Goal: Task Accomplishment & Management: Manage account settings

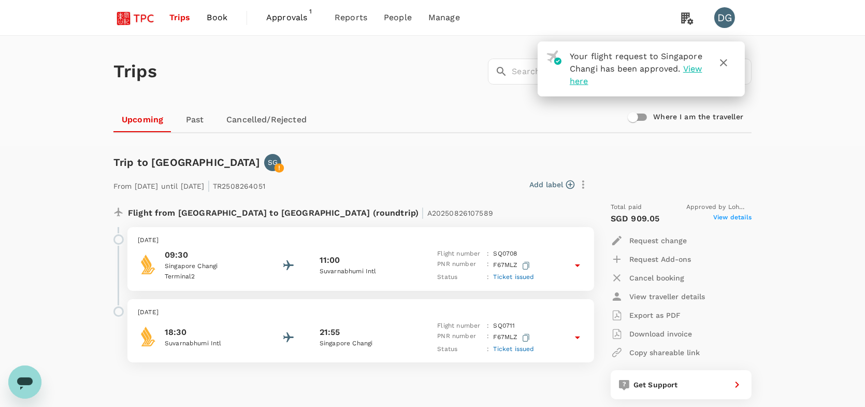
click at [592, 81] on span "View here" at bounding box center [636, 75] width 133 height 22
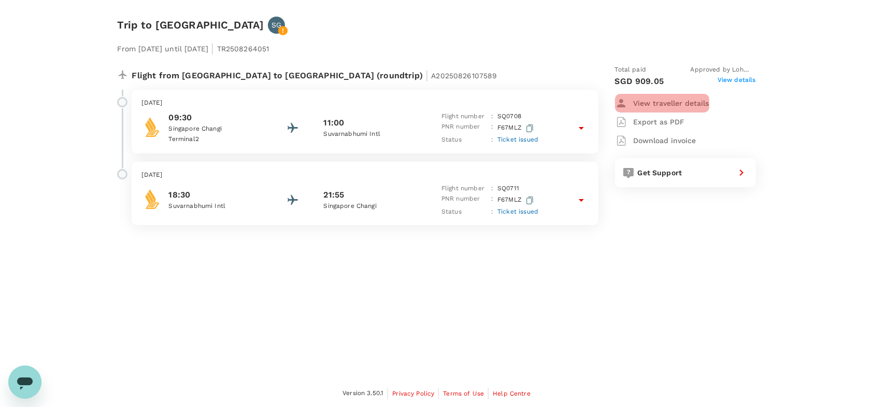
click at [674, 102] on p "View traveller details" at bounding box center [672, 103] width 76 height 10
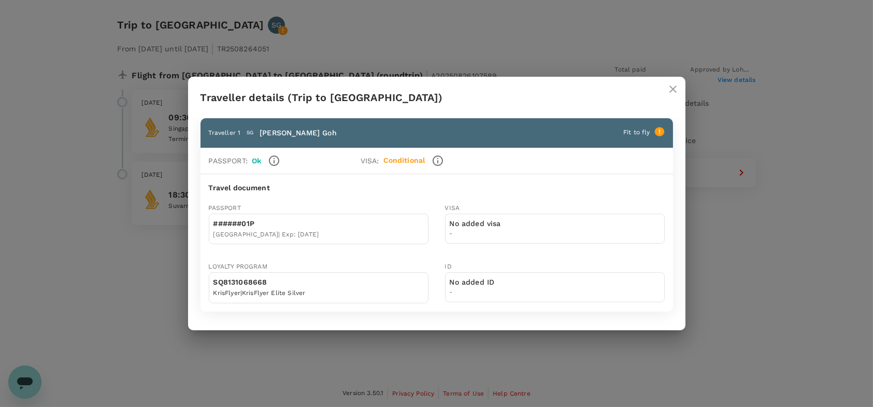
click at [349, 285] on div "SQ8131068668 KrisFlyer | KrisFlyer Elite Silver" at bounding box center [319, 287] width 220 height 31
click at [675, 89] on icon "close" at bounding box center [673, 89] width 12 height 12
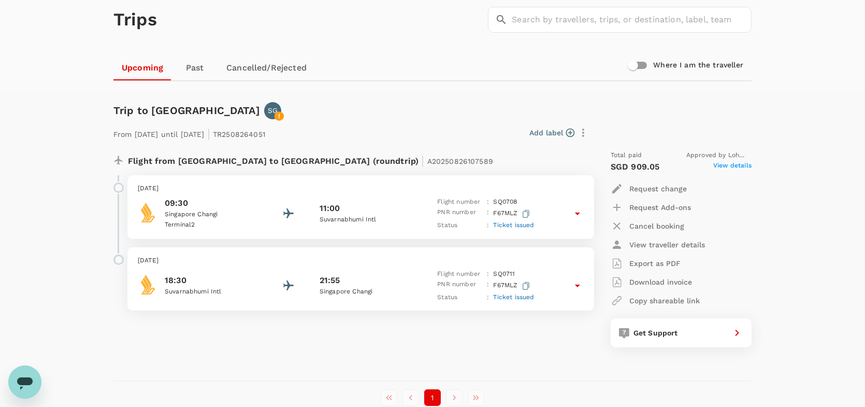
scroll to position [104, 0]
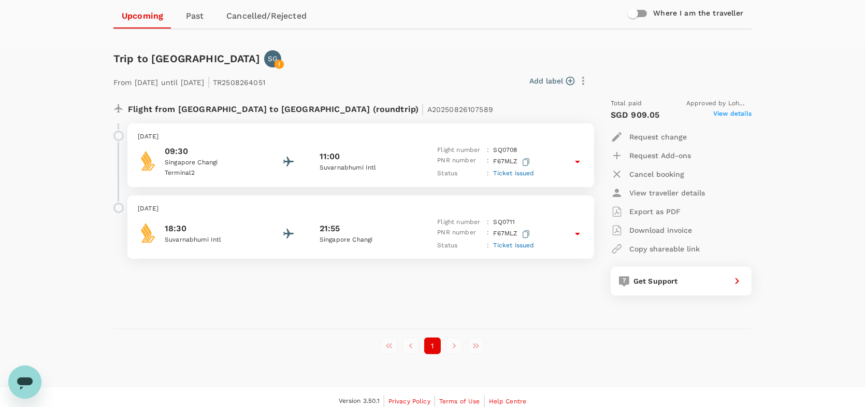
click at [736, 112] on span "View details" at bounding box center [733, 115] width 38 height 12
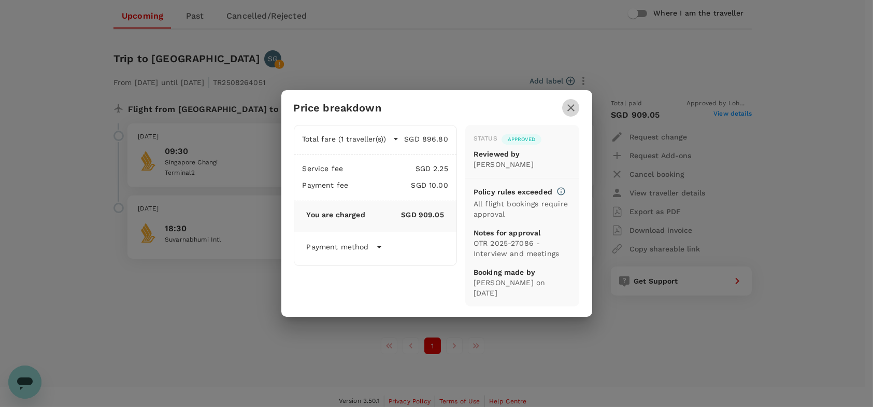
click at [571, 114] on icon "button" at bounding box center [571, 108] width 12 height 12
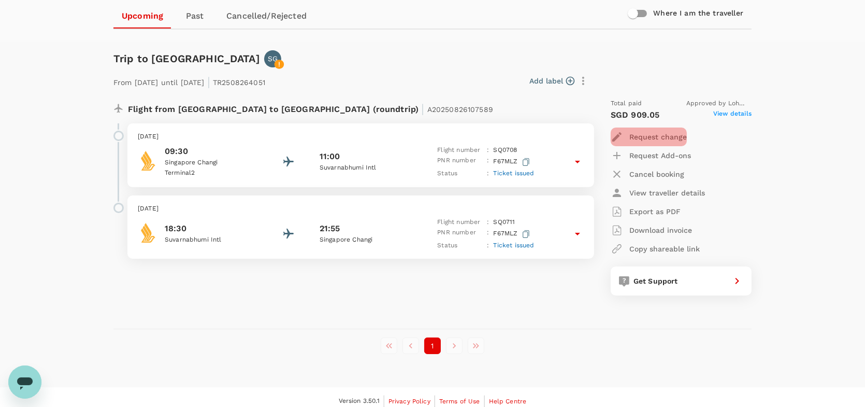
click at [661, 138] on p "Request change" at bounding box center [659, 137] width 58 height 10
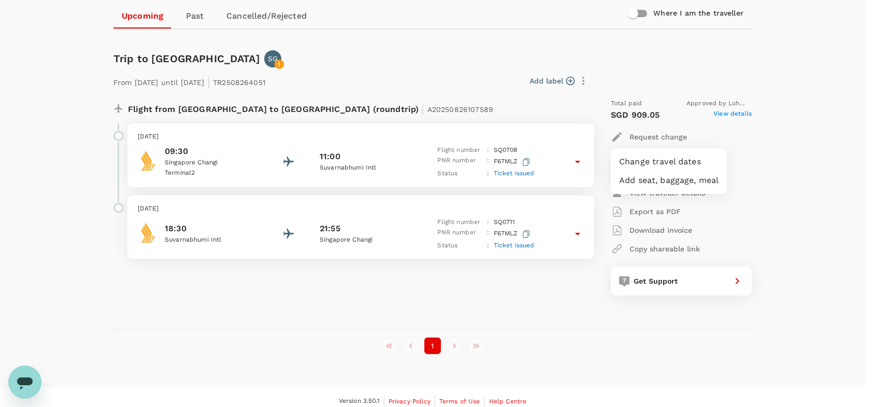
click at [828, 159] on div at bounding box center [436, 203] width 873 height 407
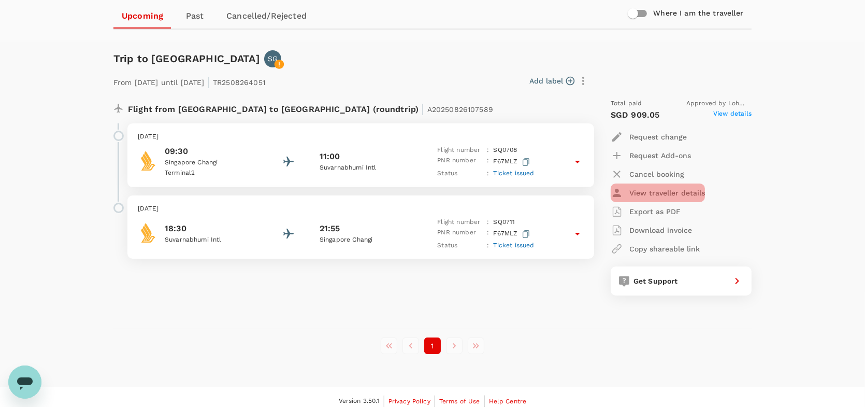
click at [672, 193] on p "View traveller details" at bounding box center [668, 193] width 76 height 10
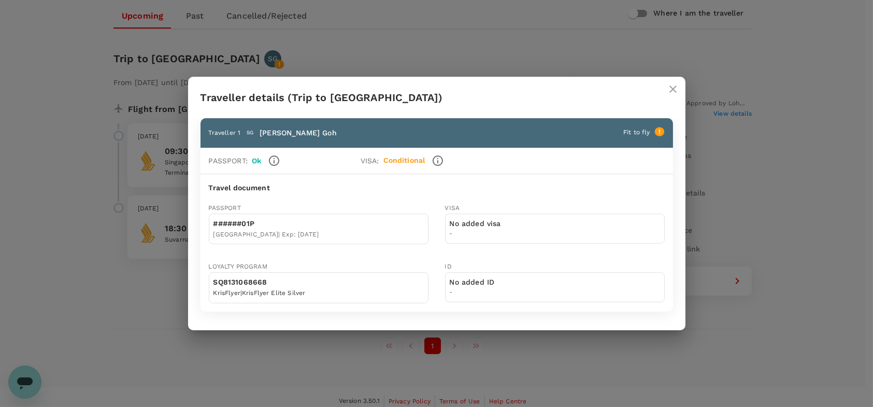
click at [596, 143] on div "Traveller 1 SG Sherin Woan Pyng Goh Fit to fly" at bounding box center [437, 133] width 473 height 30
click at [678, 90] on icon "close" at bounding box center [673, 89] width 12 height 12
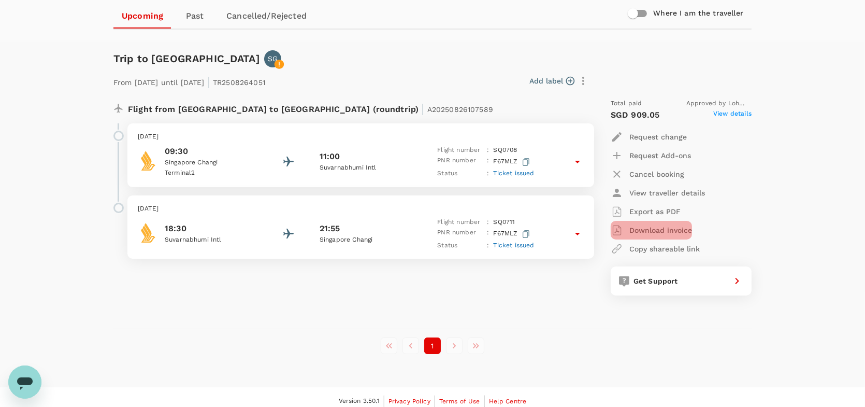
click at [662, 230] on p "Download invoice" at bounding box center [661, 230] width 63 height 10
click at [513, 173] on span "Ticket issued" at bounding box center [514, 172] width 41 height 7
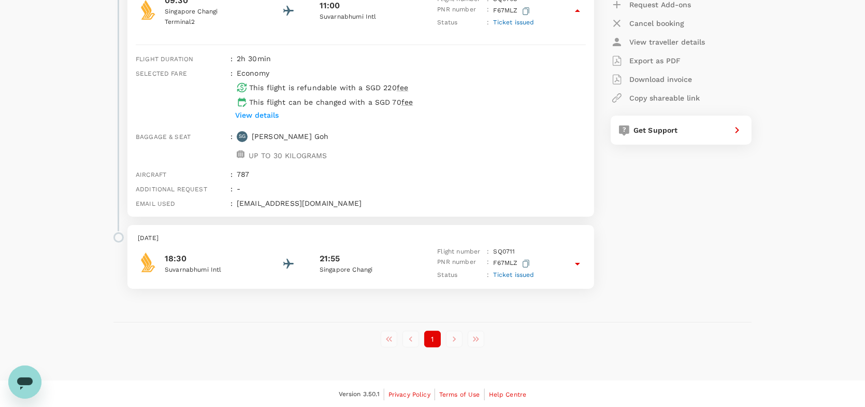
scroll to position [99, 0]
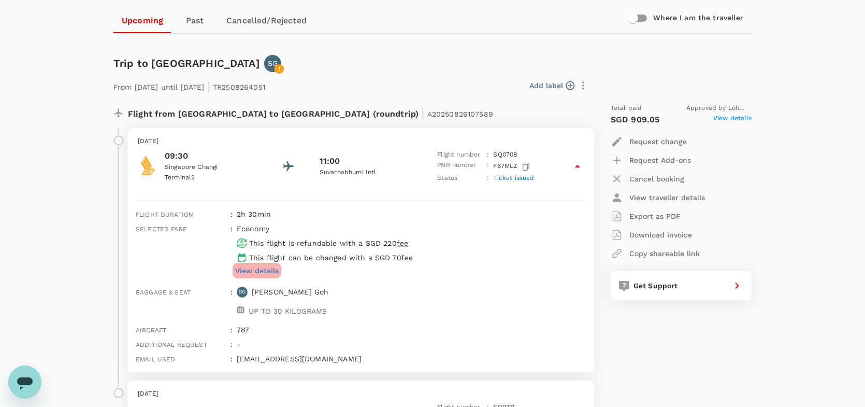
click at [267, 269] on p "View details" at bounding box center [257, 270] width 44 height 10
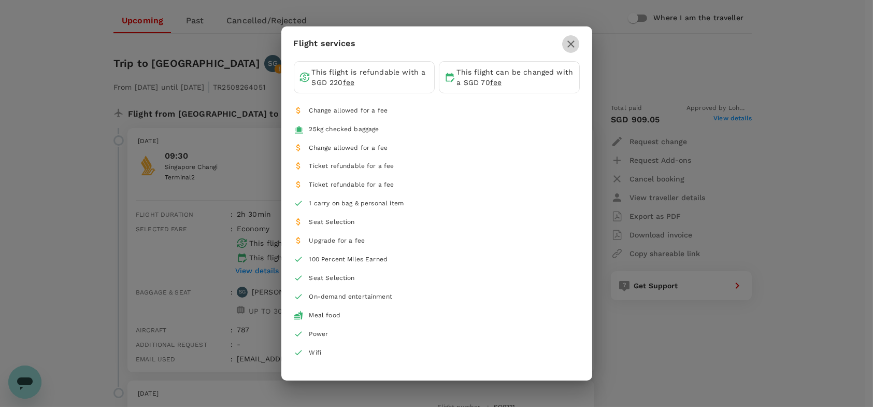
click at [574, 44] on icon "button" at bounding box center [571, 44] width 12 height 12
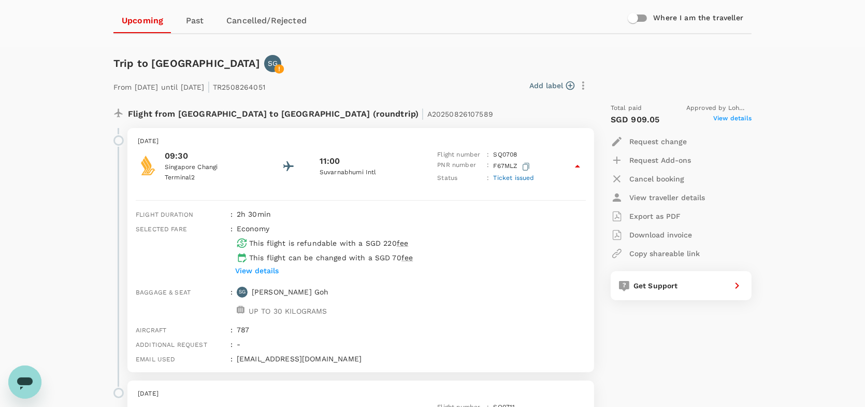
click at [580, 166] on icon at bounding box center [578, 166] width 12 height 12
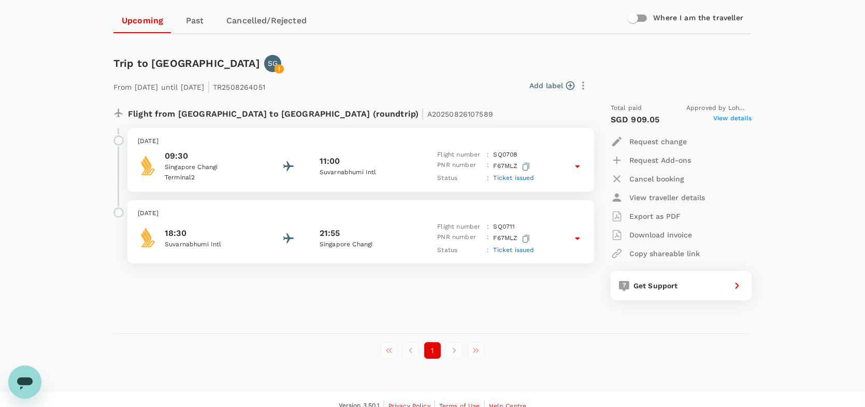
click at [529, 251] on span "Ticket issued" at bounding box center [514, 249] width 41 height 7
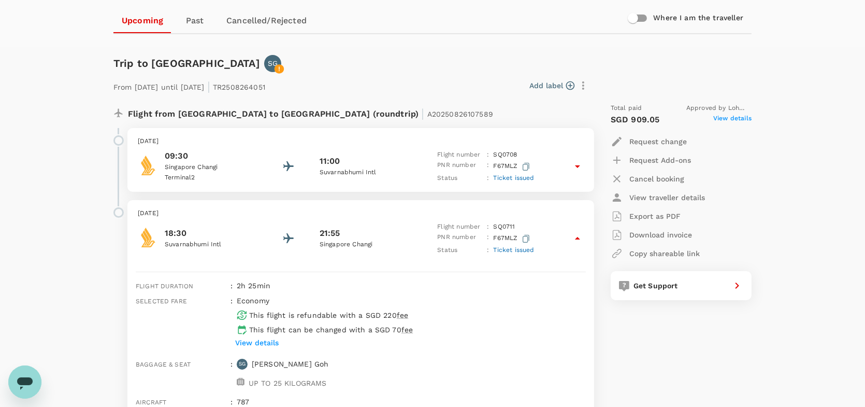
scroll to position [47, 0]
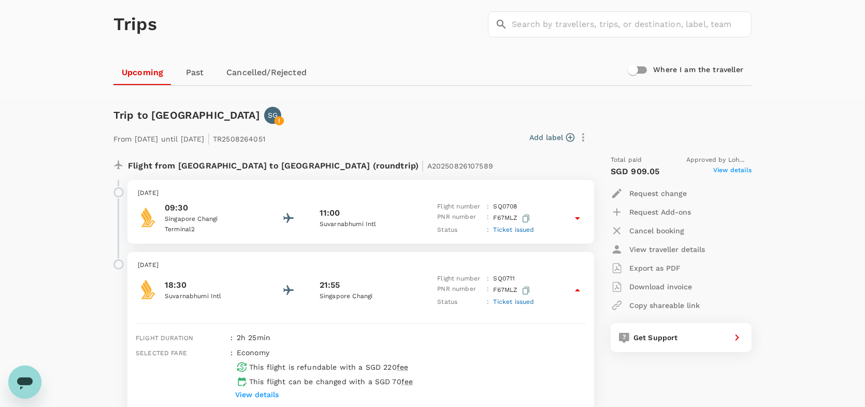
click at [523, 299] on span "Ticket issued" at bounding box center [514, 301] width 41 height 7
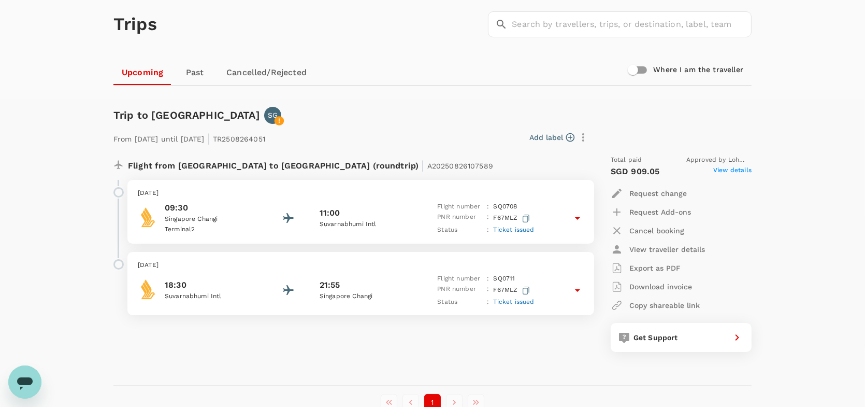
scroll to position [110, 0]
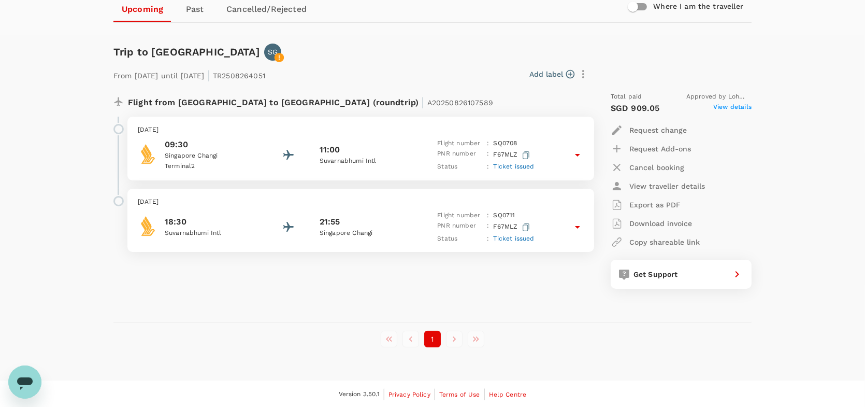
click at [664, 202] on p "Export as PDF" at bounding box center [655, 205] width 51 height 10
click at [27, 126] on div "Trips ​ ​ Upcoming Past Cancelled/Rejected Where I am the traveller Trip to Ban…" at bounding box center [432, 152] width 865 height 455
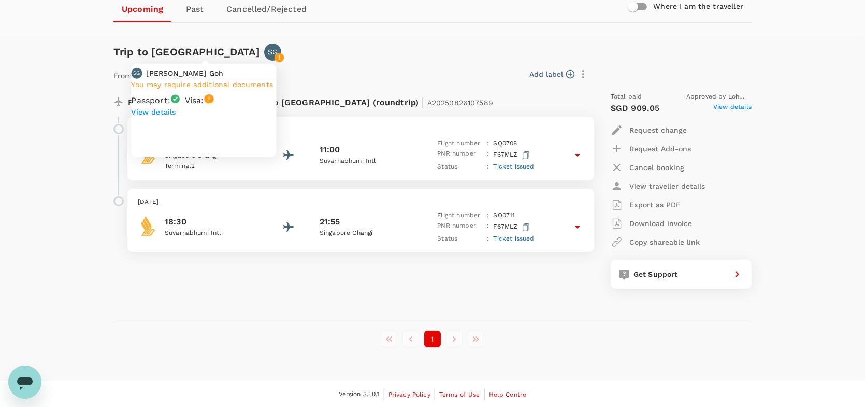
click at [268, 50] on p "SG" at bounding box center [273, 52] width 10 height 10
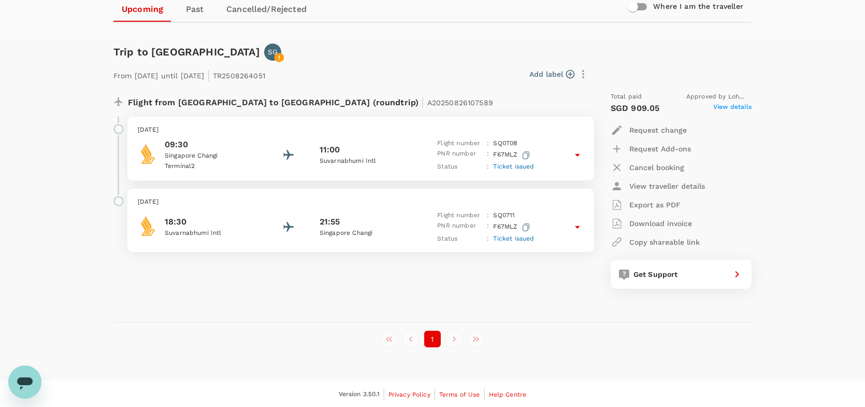
click at [64, 129] on div "Trips ​ ​ Upcoming Past Cancelled/Rejected Where I am the traveller Trip to Ban…" at bounding box center [432, 152] width 865 height 455
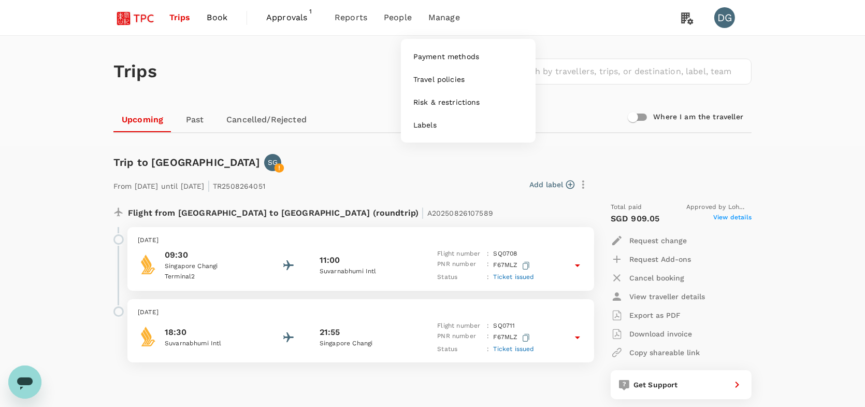
click at [445, 18] on span "Manage" at bounding box center [445, 17] width 32 height 12
click at [294, 18] on span "Approvals" at bounding box center [292, 17] width 52 height 12
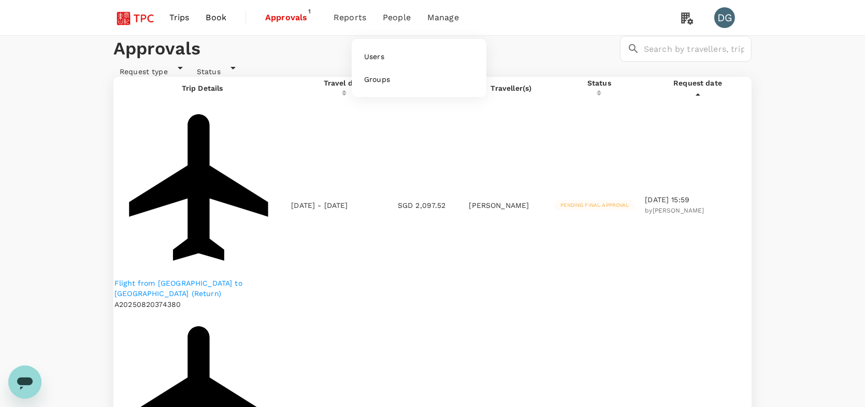
click at [395, 19] on span "People" at bounding box center [397, 17] width 28 height 12
click at [384, 52] on span "Users" at bounding box center [374, 56] width 20 height 10
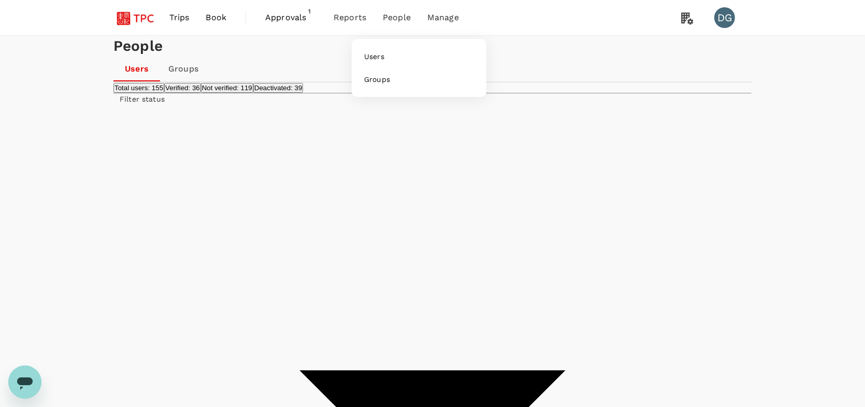
click at [396, 17] on span "People" at bounding box center [397, 17] width 28 height 12
type input "sherin"
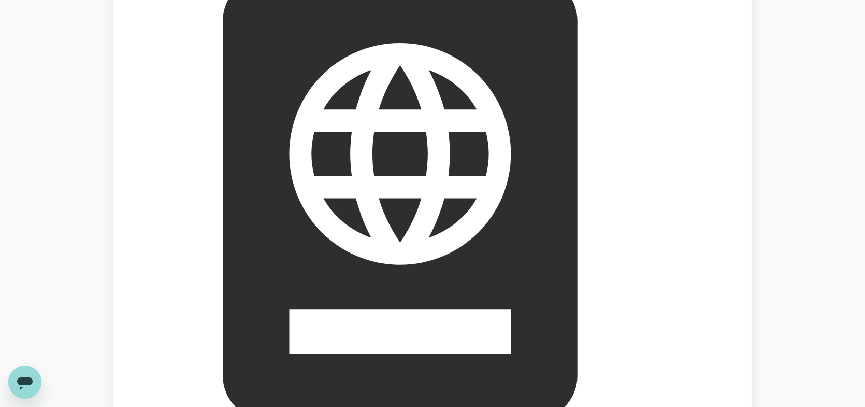
scroll to position [104, 0]
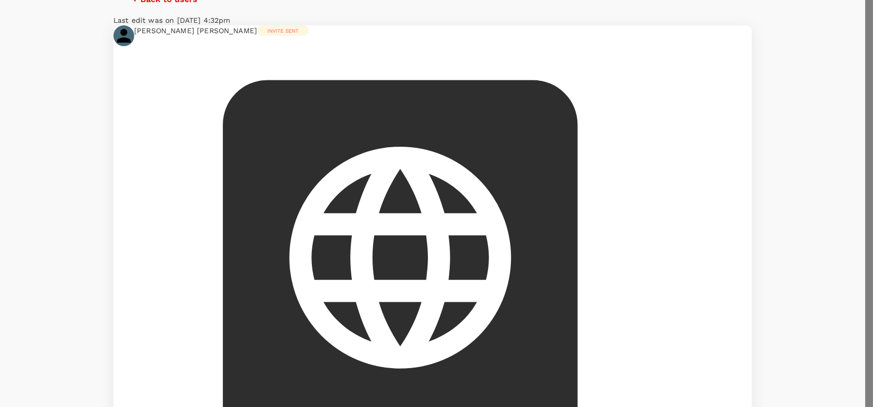
type input "Singapore Airlines PPS Club/ KrisFlyer"
type input "SQ8131068668"
type input "8"
type input "Singapore Airlines PPS Club/ KrisFlyer"
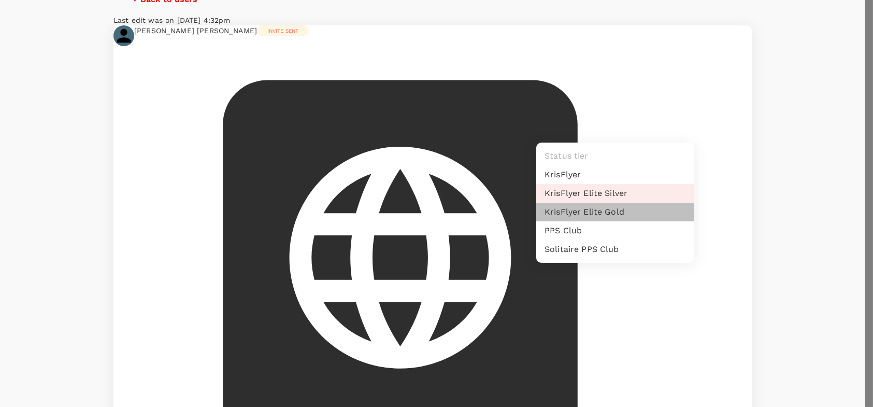
click at [642, 211] on li "KrisFlyer Elite Gold" at bounding box center [615, 212] width 158 height 19
type input "16"
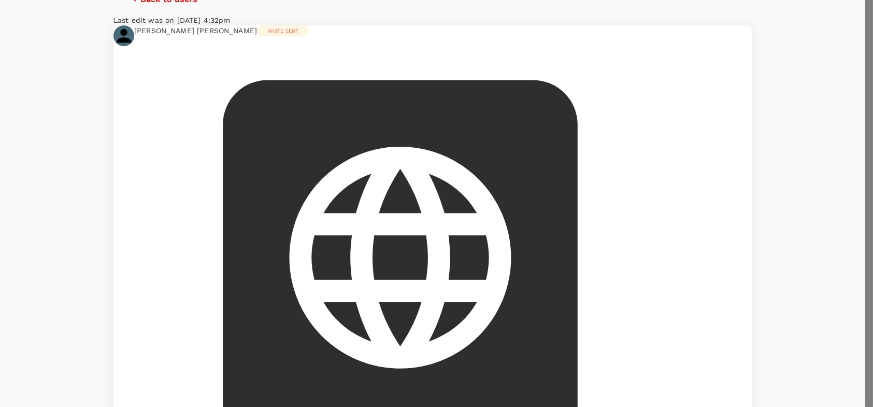
type input "Singapore Airlines PPS Club/ KrisFlyer"
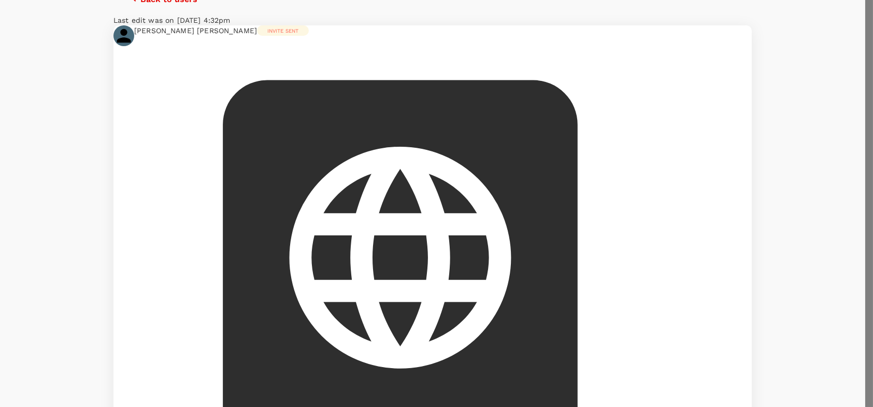
drag, startPoint x: 738, startPoint y: 199, endPoint x: 769, endPoint y: 208, distance: 31.3
click at [762, 205] on div at bounding box center [436, 203] width 873 height 407
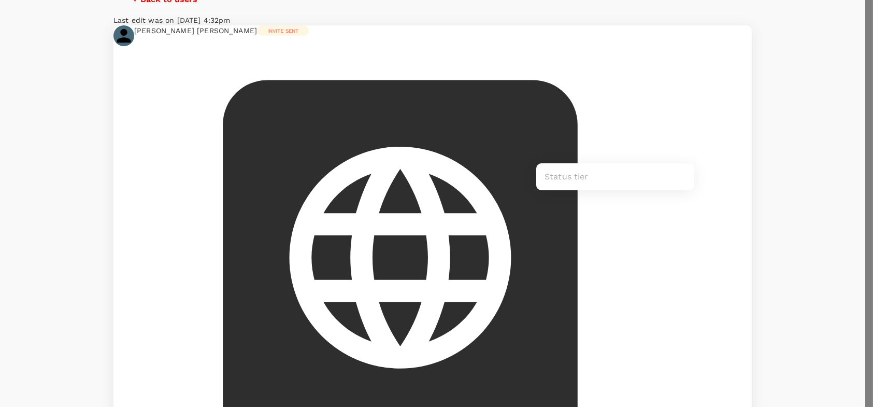
click at [679, 145] on div at bounding box center [436, 203] width 873 height 407
click at [618, 137] on div at bounding box center [436, 203] width 873 height 407
click at [621, 74] on div at bounding box center [436, 203] width 873 height 407
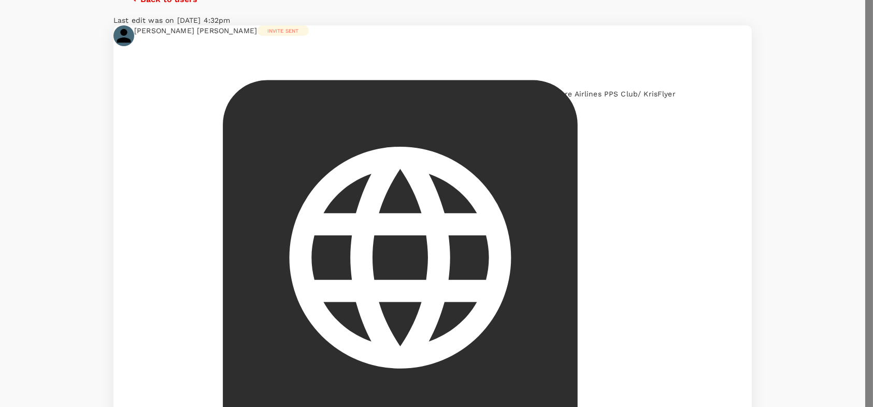
type input "Singapore Airlines PPS Club/ KrisFlyer"
drag, startPoint x: 601, startPoint y: 120, endPoint x: 622, endPoint y: 87, distance: 39.4
click at [603, 119] on div at bounding box center [436, 203] width 873 height 407
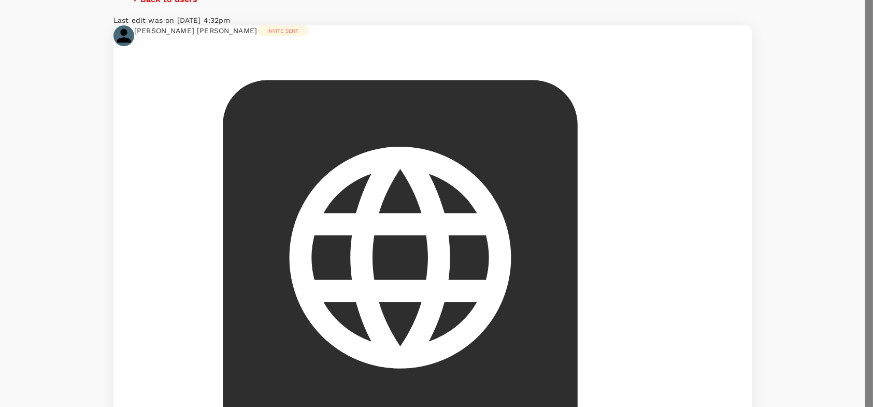
click at [614, 99] on li "Singapore Airlines PPS Club/ KrisFlyer" at bounding box center [615, 94] width 158 height 10
type input "Singapore Airlines PPS Club/ KrisFlyer"
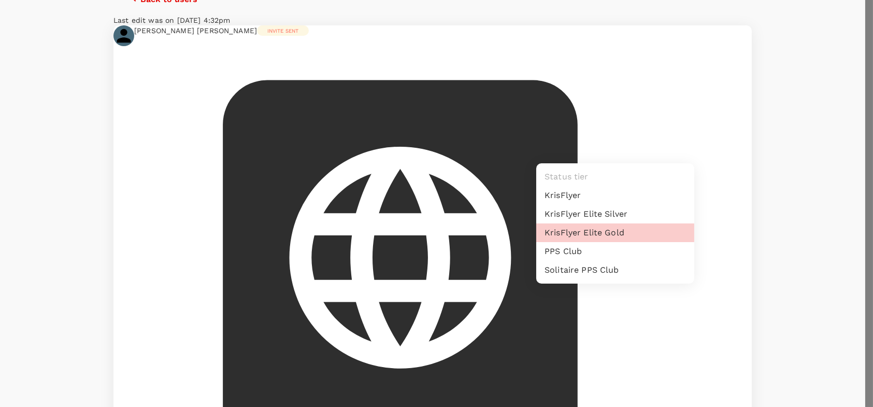
click at [634, 145] on div at bounding box center [436, 203] width 873 height 407
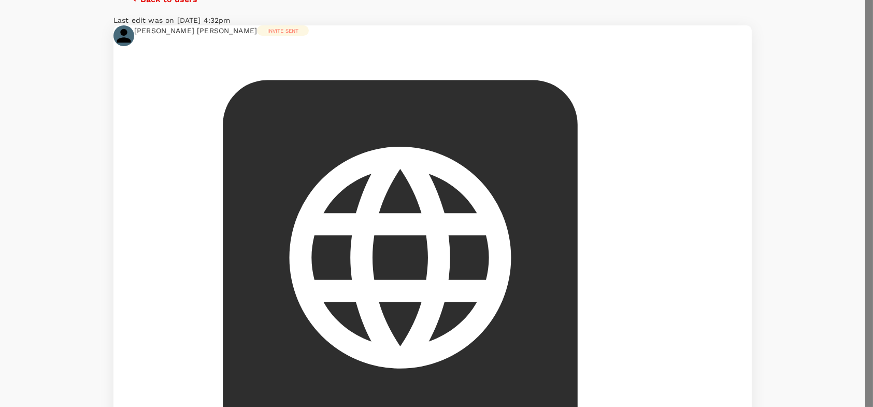
type input "SQ8131068668"
type input "Singapore Airlines PPS Club/ KrisFlyer"
type input "8"
click at [133, 164] on div at bounding box center [436, 203] width 873 height 407
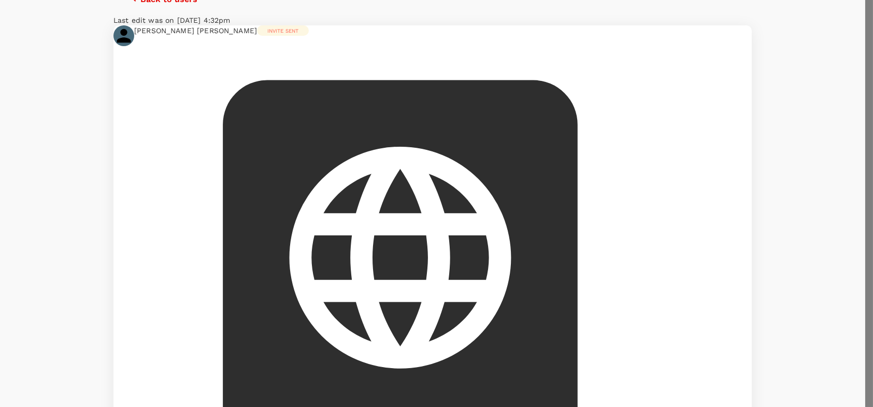
type input "Singapore Airlines PPS Club/ KrisFlyer"
type input "SQ8131068668"
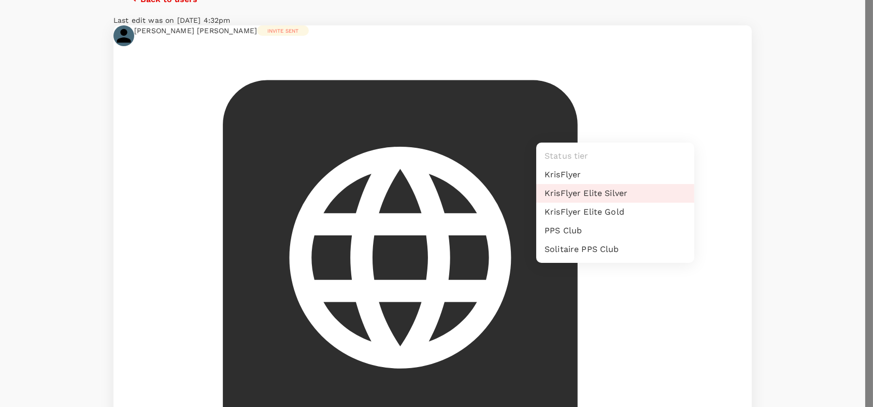
click at [579, 211] on li "KrisFlyer Elite Gold" at bounding box center [615, 212] width 158 height 19
type input "16"
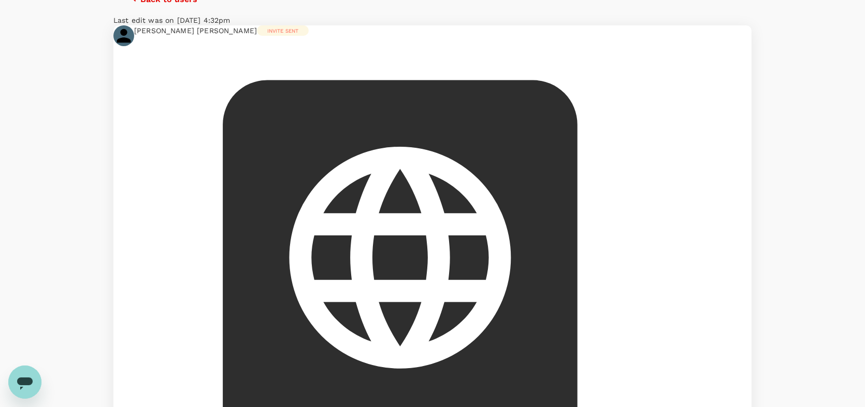
click at [739, 192] on div "Back to users Last edit was on 26 Aug 2025, 4:32pm Sherin Woan Pyng Goh Invite …" at bounding box center [432, 317] width 865 height 667
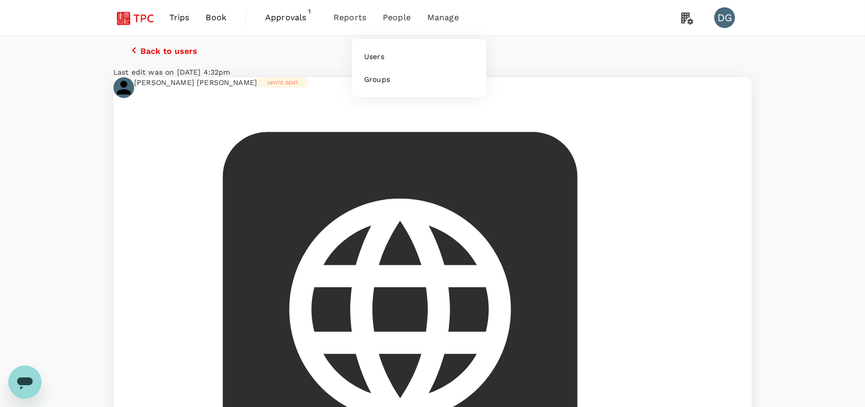
click at [392, 18] on span "People" at bounding box center [397, 17] width 28 height 12
click at [379, 55] on span "Users" at bounding box center [374, 56] width 20 height 10
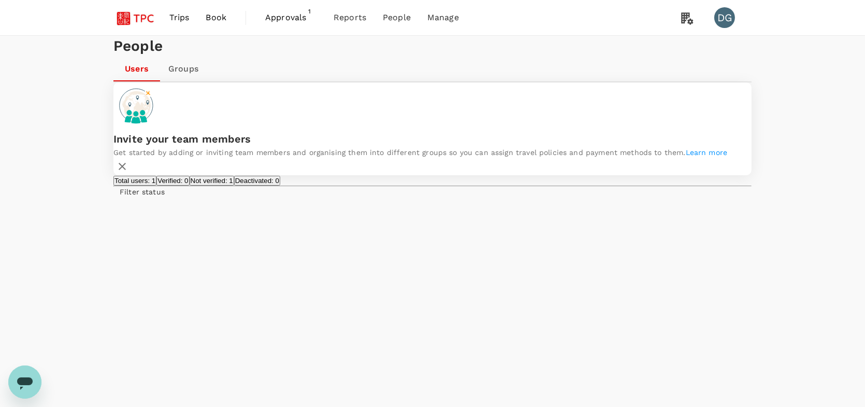
type input "tai sook yee"
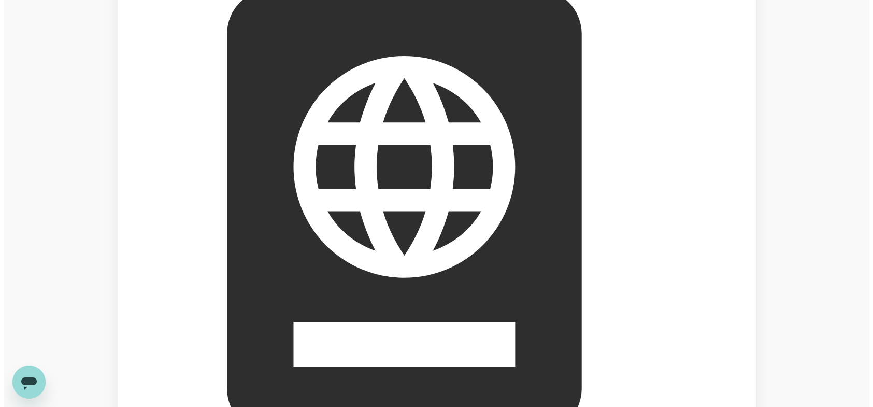
scroll to position [137, 0]
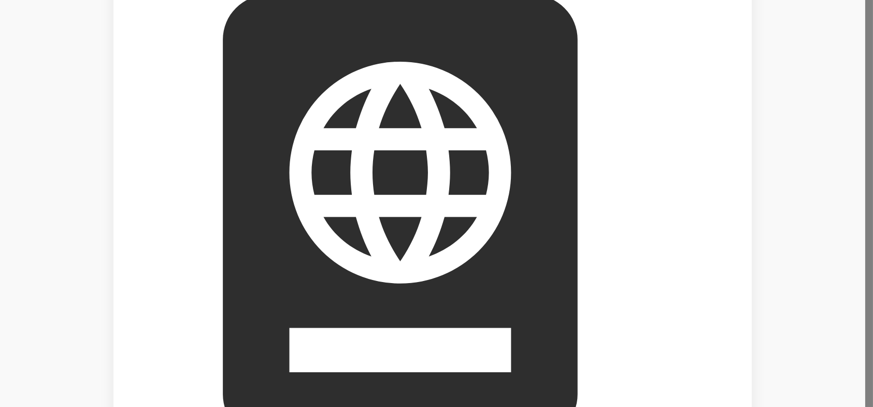
type input "A54742076"
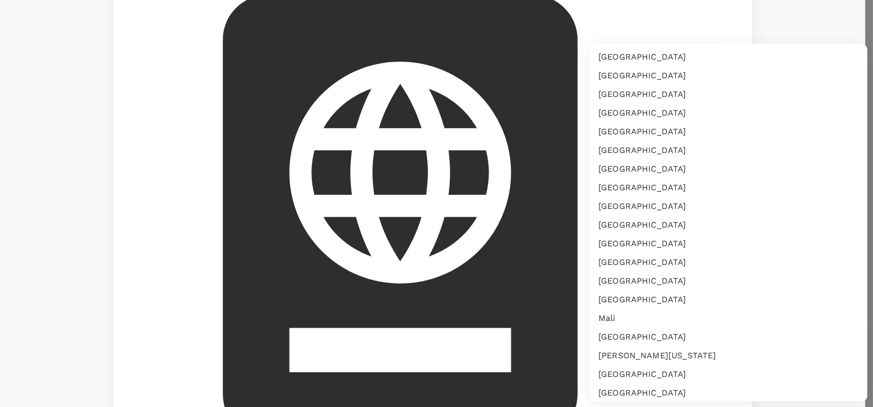
scroll to position [2425, 0]
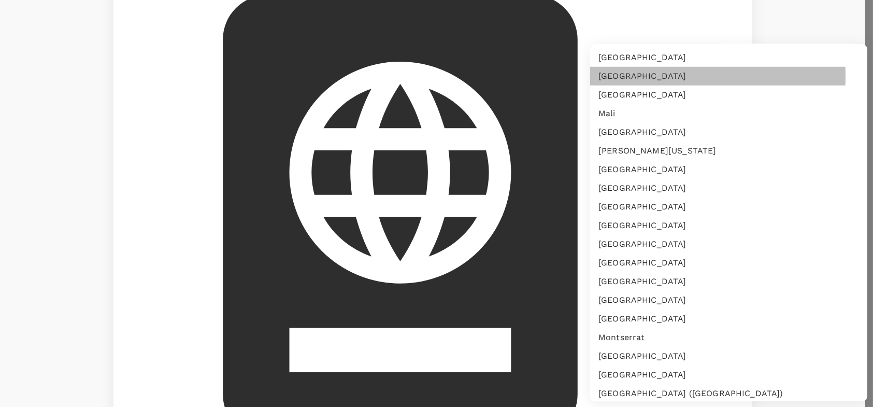
click at [634, 74] on li "Malaysia" at bounding box center [728, 76] width 277 height 19
type input "MY"
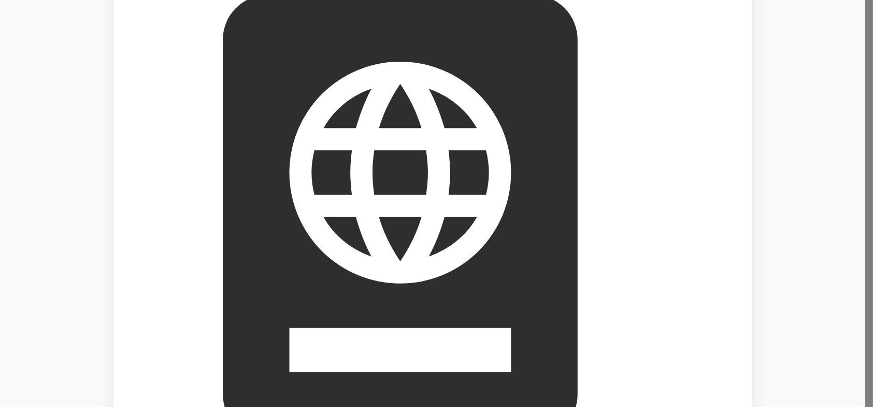
type input "DD/MM/YYYY"
click at [648, 193] on div "August 2025" at bounding box center [624, 187] width 68 height 10
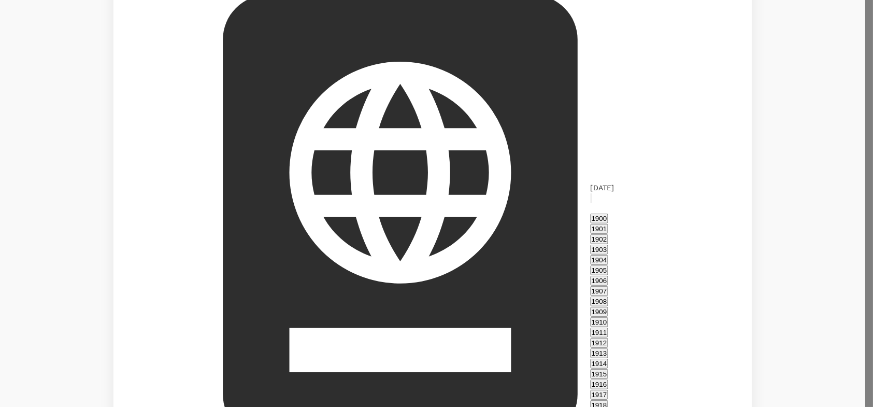
scroll to position [770, 0]
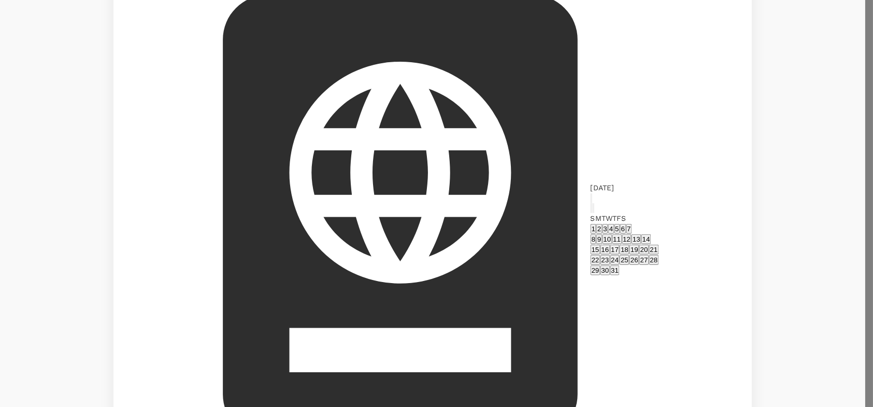
click at [591, 201] on icon "calendar view is open, switch to year view" at bounding box center [591, 201] width 0 height 0
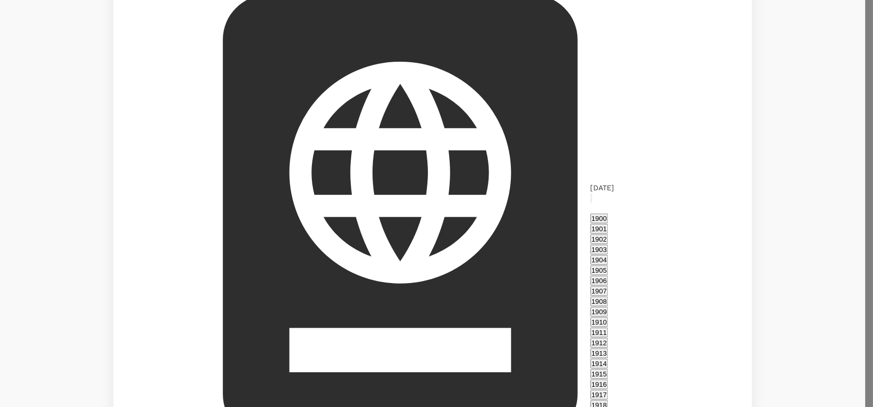
scroll to position [743, 0]
click at [591, 201] on icon "year view is open, switch to calendar view" at bounding box center [591, 201] width 0 height 0
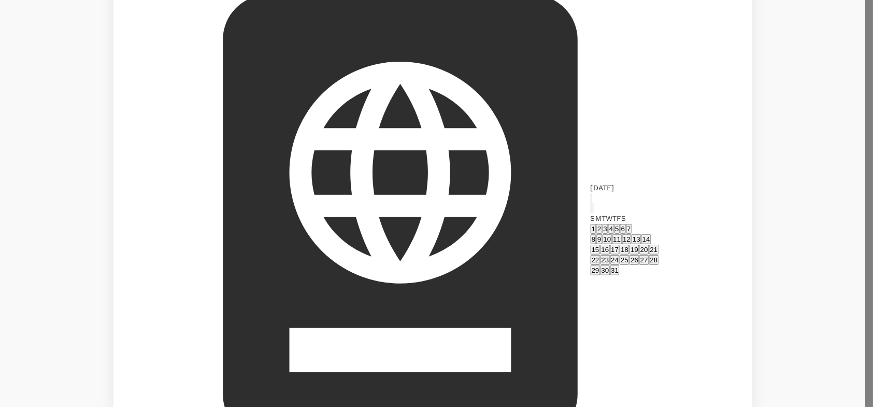
click at [629, 193] on div "August 2021" at bounding box center [624, 187] width 68 height 10
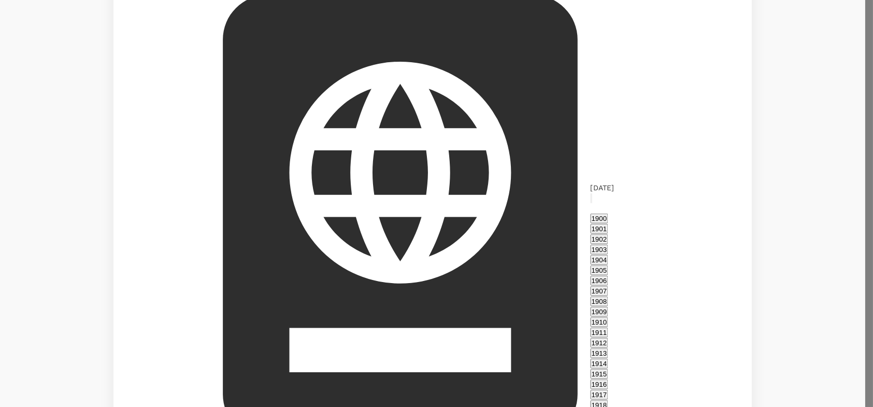
click at [614, 193] on div "August 2021" at bounding box center [602, 187] width 24 height 10
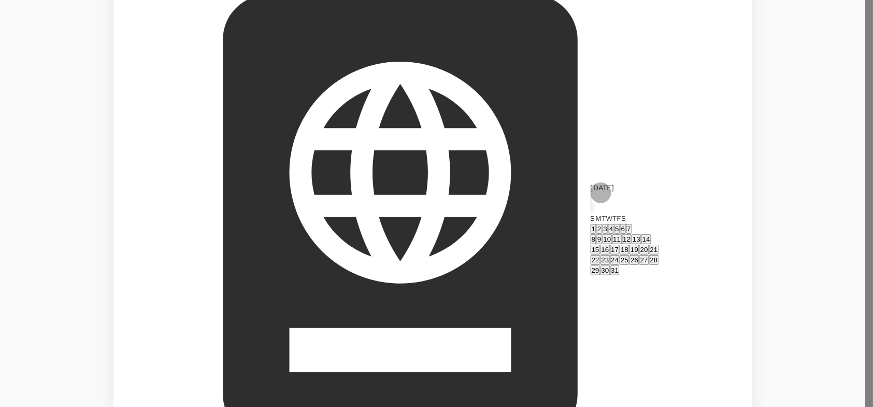
click at [599, 214] on icon "Previous month" at bounding box center [597, 217] width 4 height 6
click at [610, 275] on button "26" at bounding box center [605, 270] width 10 height 10
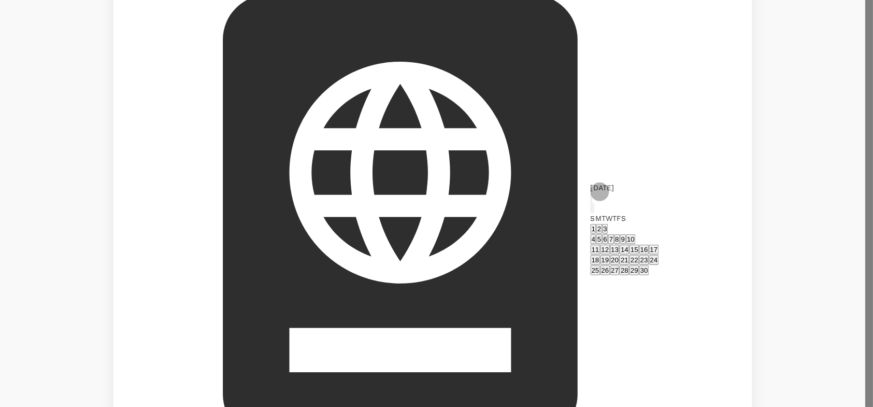
type input "26/04/2021"
type input "DD/MM/YYYY"
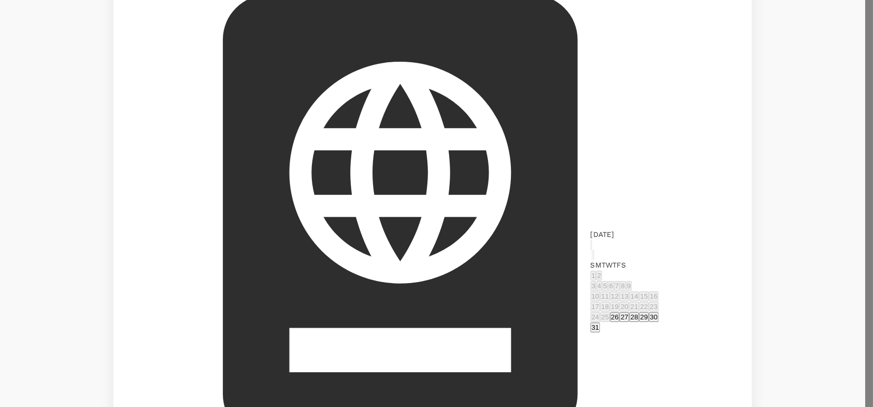
click at [652, 239] on div "August 2025" at bounding box center [624, 234] width 68 height 10
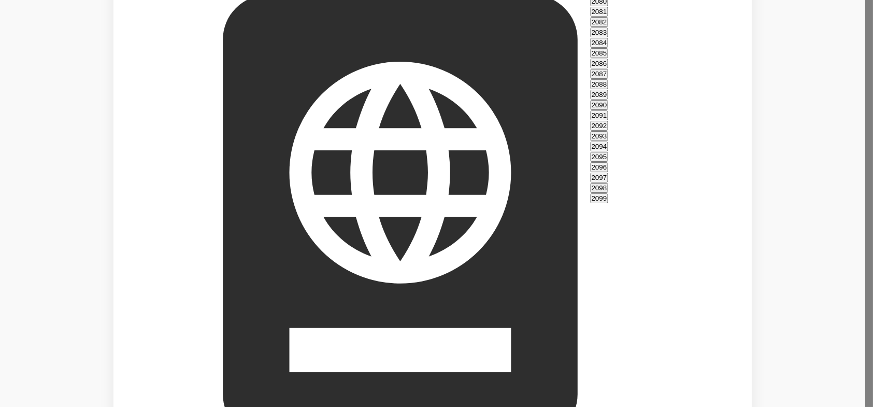
scroll to position [770, 0]
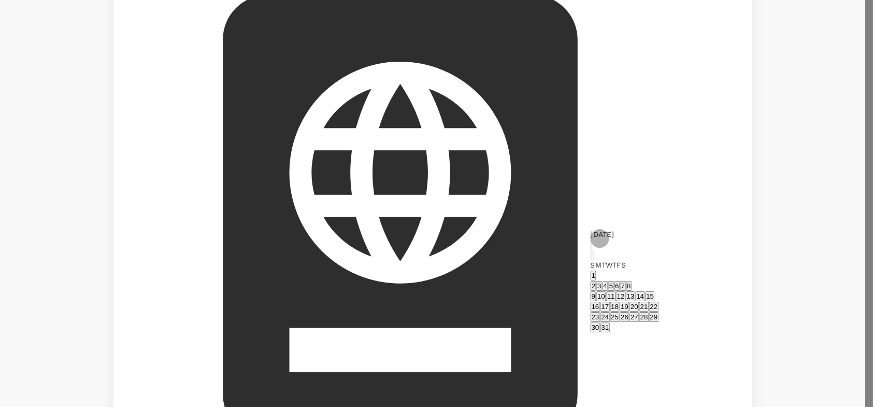
click at [655, 301] on button "15" at bounding box center [650, 296] width 10 height 10
type input "15/08/2026"
type input "T"
type input "Sook Yee"
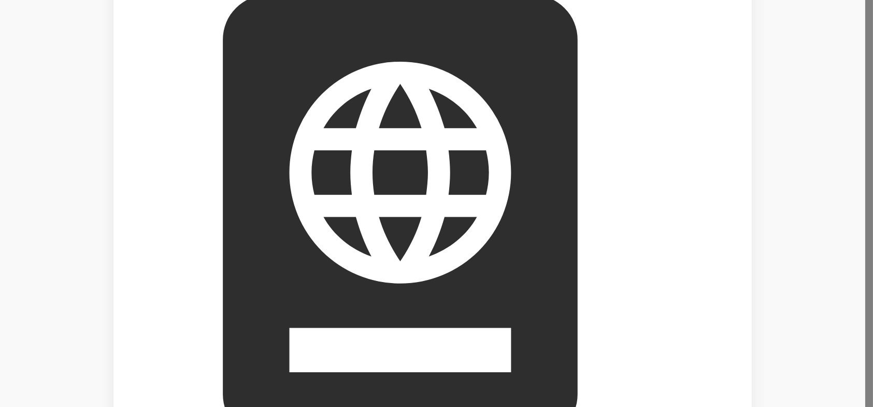
type input "Tai"
radio input "true"
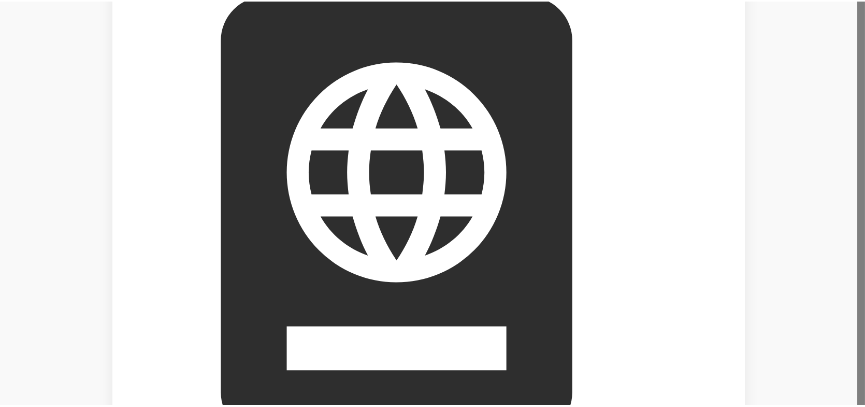
scroll to position [71, 0]
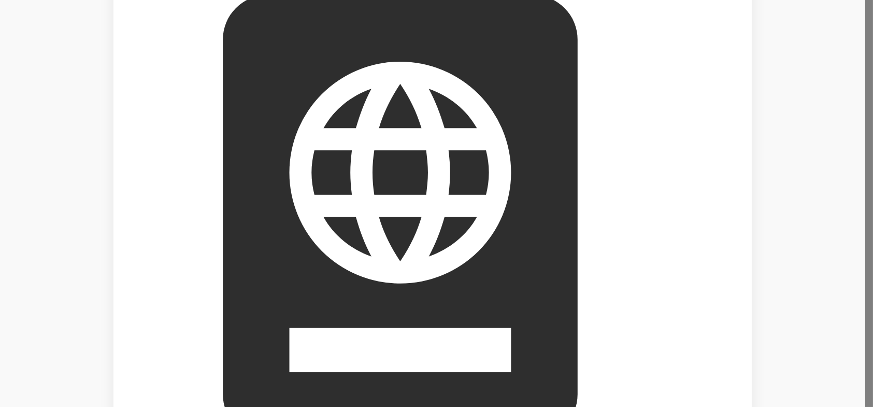
type input "14/10/1963"
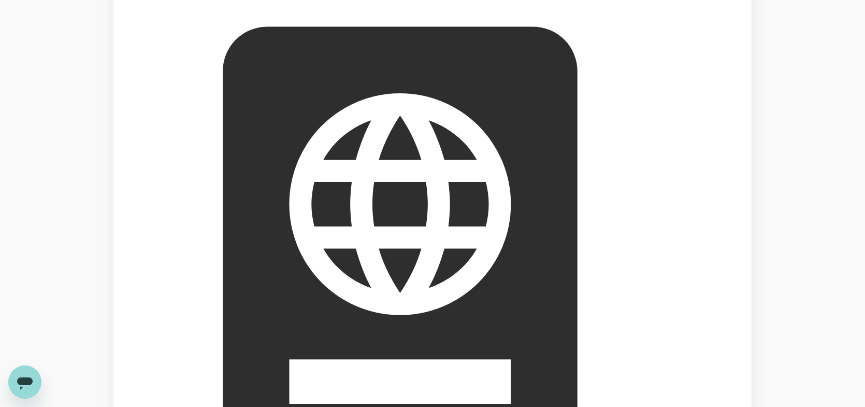
scroll to position [0, 0]
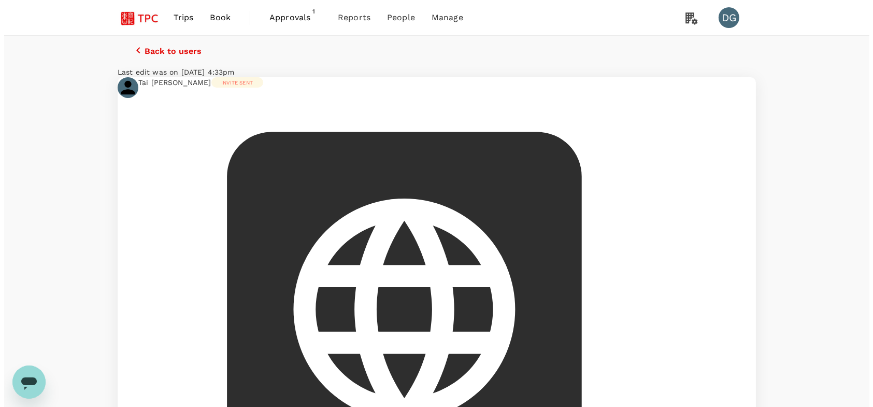
scroll to position [137, 0]
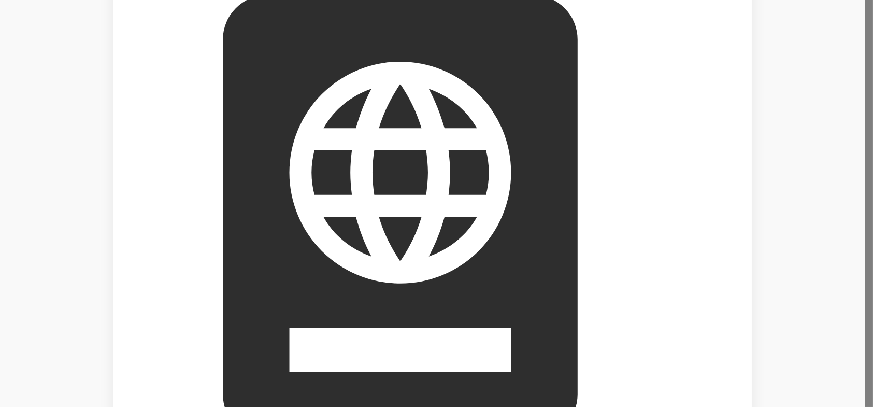
paste input "8300039616"
type input "SQ8300039616"
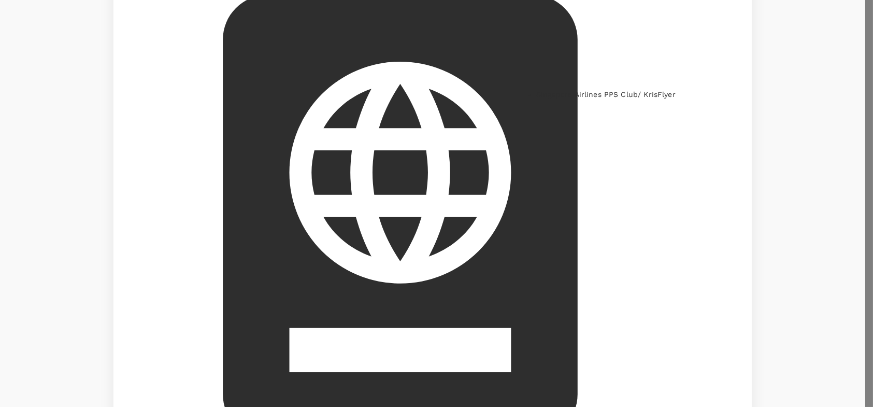
drag, startPoint x: 640, startPoint y: 108, endPoint x: 655, endPoint y: 106, distance: 14.7
click at [642, 100] on li "Singapore Airlines PPS Club/ KrisFlyer" at bounding box center [615, 94] width 158 height 10
type input "Singapore Airlines PPS Club/ KrisFlyer"
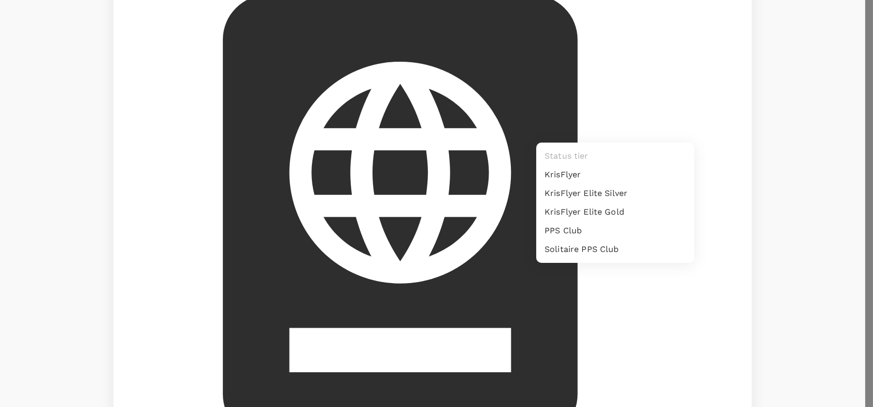
drag, startPoint x: 757, startPoint y: 154, endPoint x: 793, endPoint y: 185, distance: 47.0
click at [758, 154] on div at bounding box center [436, 203] width 873 height 407
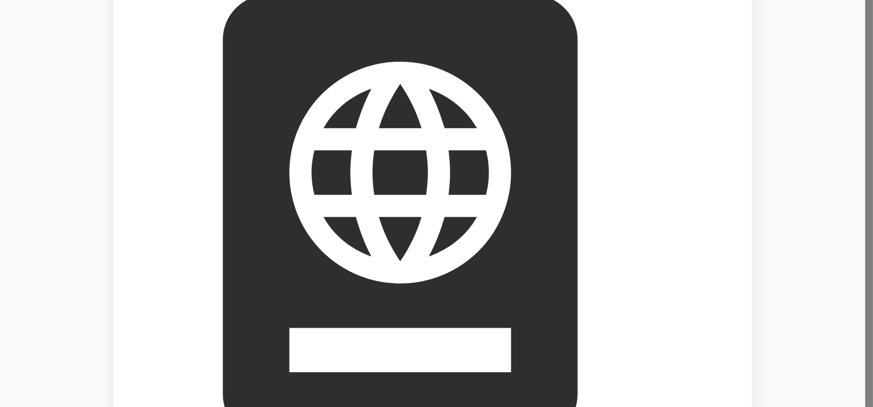
paste input "8300039616"
type input "SQ8300039616"
click at [659, 100] on li "Singapore Airlines PPS Club/ KrisFlyer" at bounding box center [615, 94] width 158 height 10
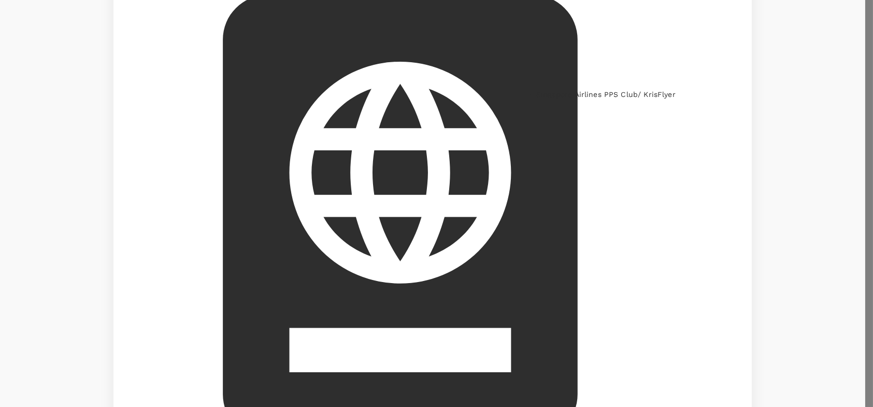
type input "Singapore Airlines PPS Club/ KrisFlyer"
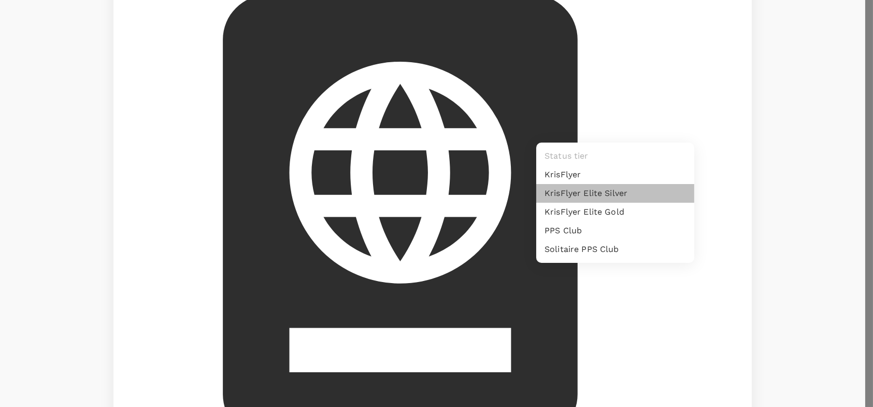
click at [637, 196] on li "KrisFlyer Elite Silver" at bounding box center [615, 193] width 158 height 19
type input "8"
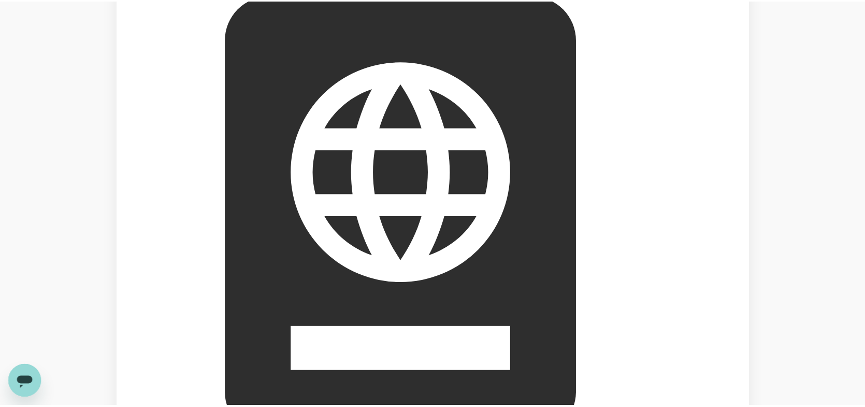
scroll to position [52, 0]
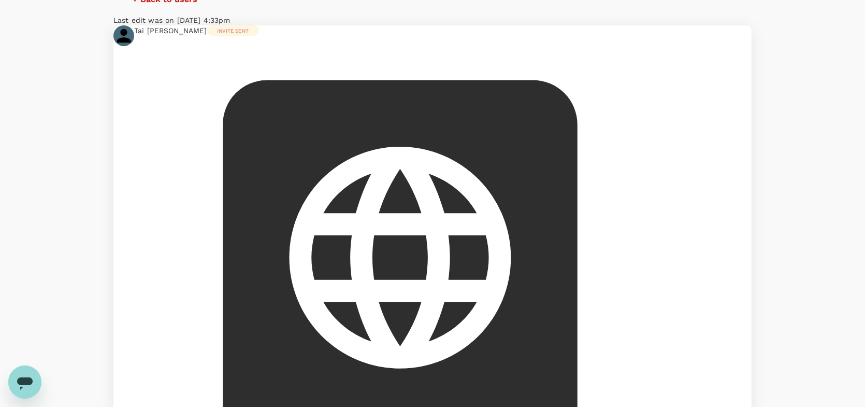
click at [776, 169] on div "Back to users Last edit was on 26 Aug 2025, 4:33pm Tai Sook Yee Invite sent tai…" at bounding box center [432, 328] width 865 height 688
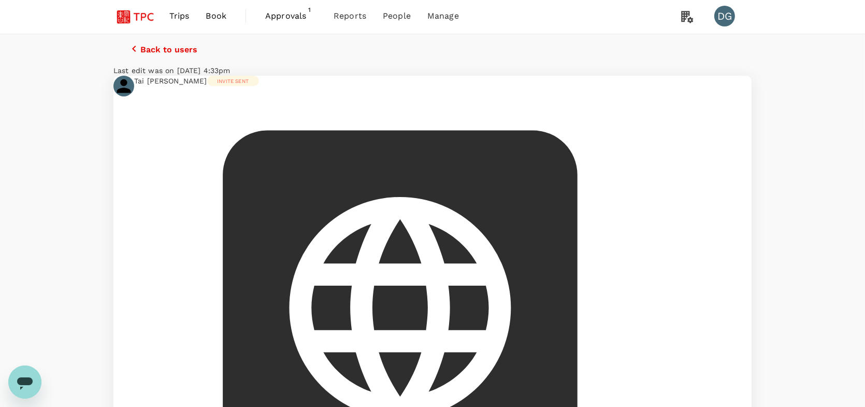
scroll to position [0, 0]
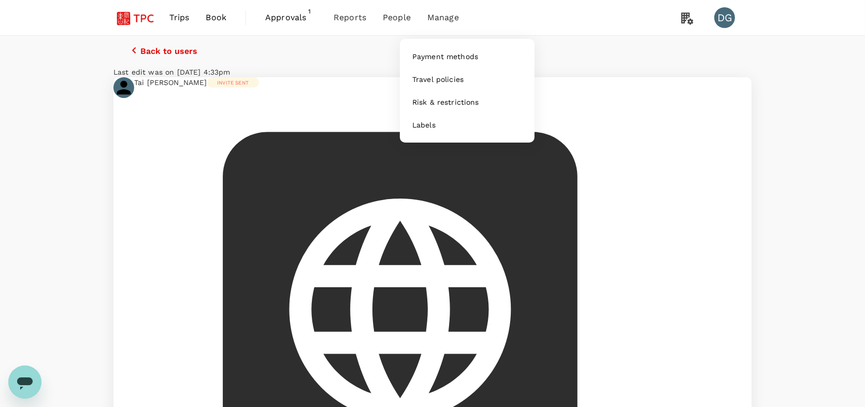
click at [442, 20] on span "Manage" at bounding box center [444, 17] width 32 height 12
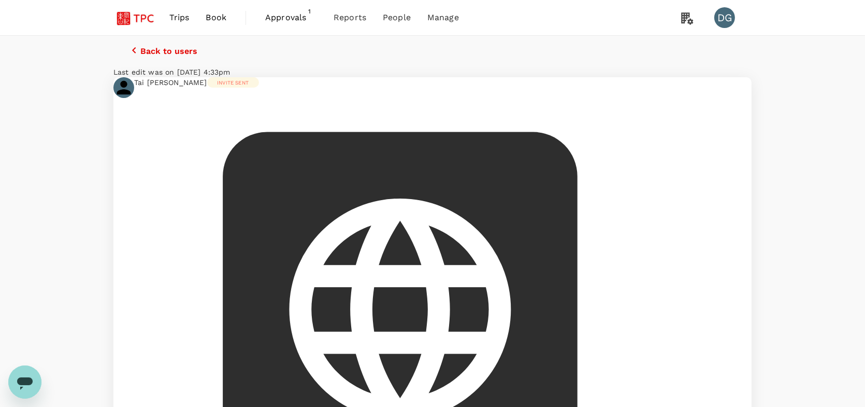
click at [287, 22] on span "Approvals" at bounding box center [291, 17] width 52 height 12
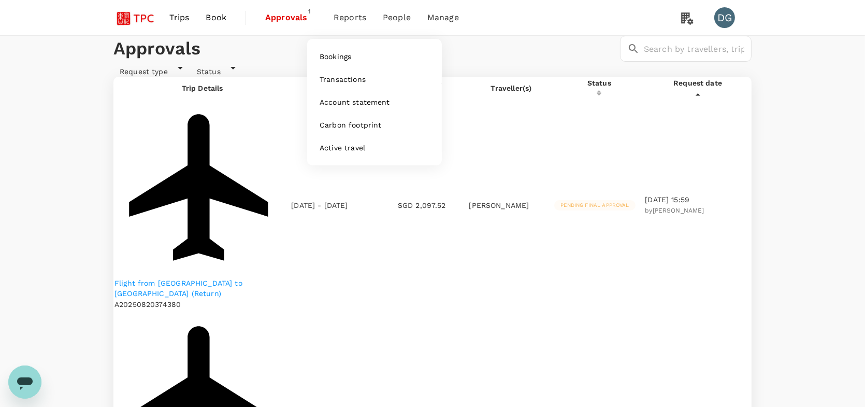
click at [347, 19] on span "Reports" at bounding box center [350, 17] width 33 height 12
click at [360, 54] on link "Bookings" at bounding box center [375, 56] width 122 height 23
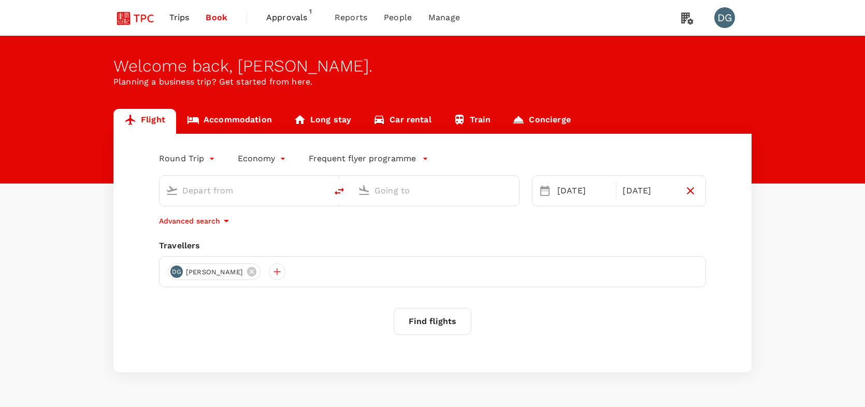
type input "Singapore Changi (SIN)"
type input "Suvarnabhumi Intl (BKK)"
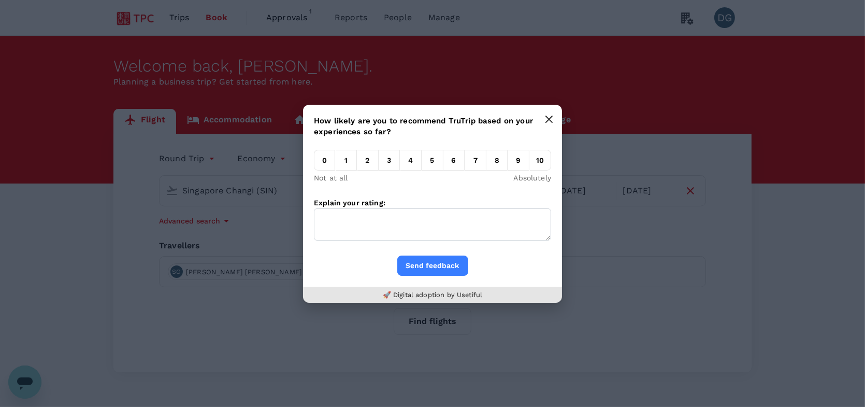
click at [557, 114] on button "button" at bounding box center [549, 119] width 21 height 21
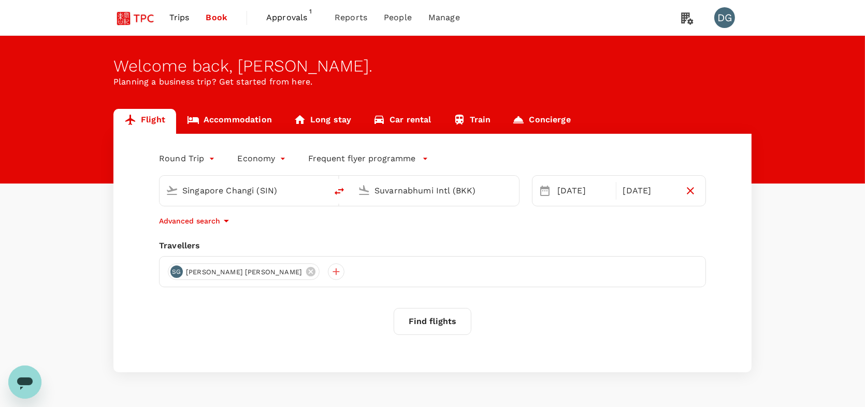
click at [500, 19] on div "Trips Book Approvals 1 Reports People Manage DG" at bounding box center [432, 17] width 638 height 35
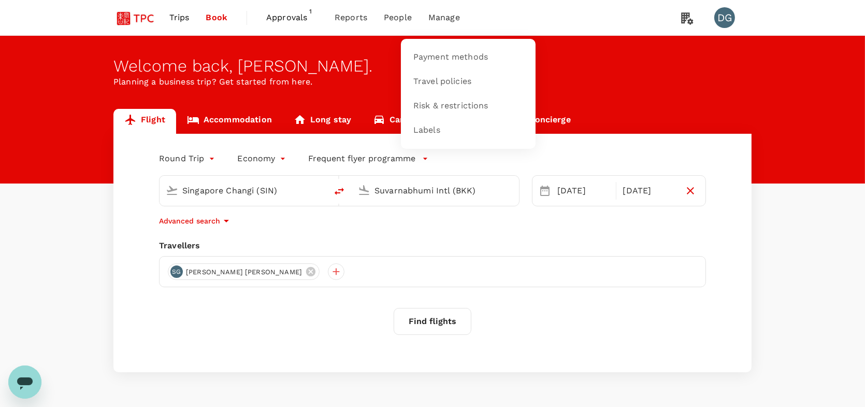
click at [434, 17] on span "Manage" at bounding box center [445, 17] width 32 height 12
click at [446, 15] on span "Manage" at bounding box center [445, 17] width 32 height 12
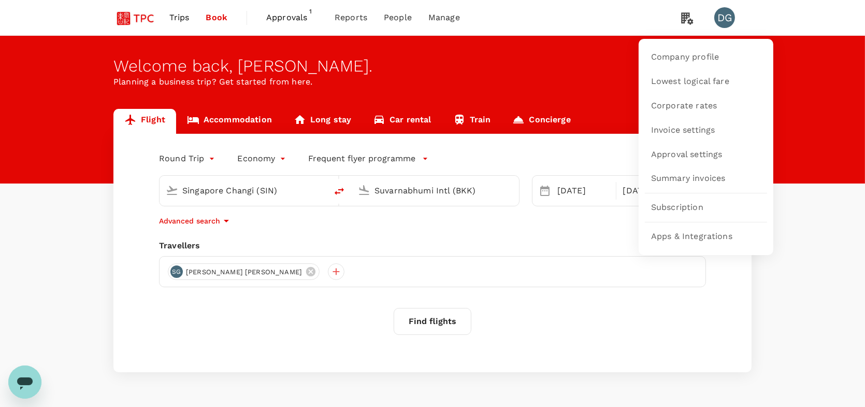
click at [687, 16] on icon at bounding box center [687, 18] width 12 height 12
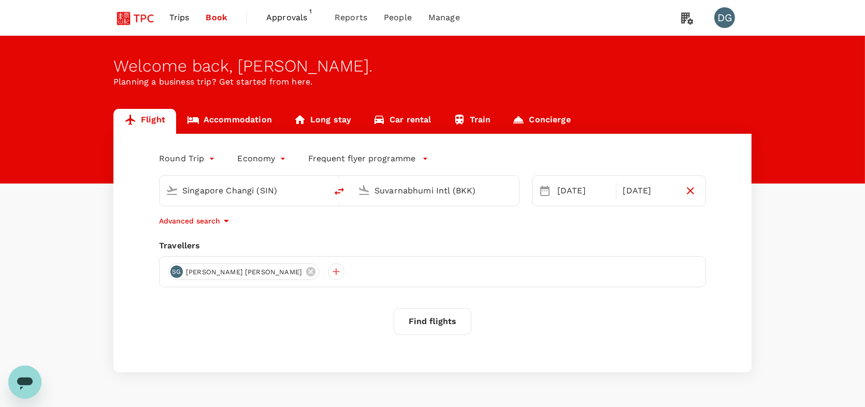
click at [578, 21] on div "Trips Book Approvals 1 Reports People Manage DG" at bounding box center [432, 17] width 638 height 35
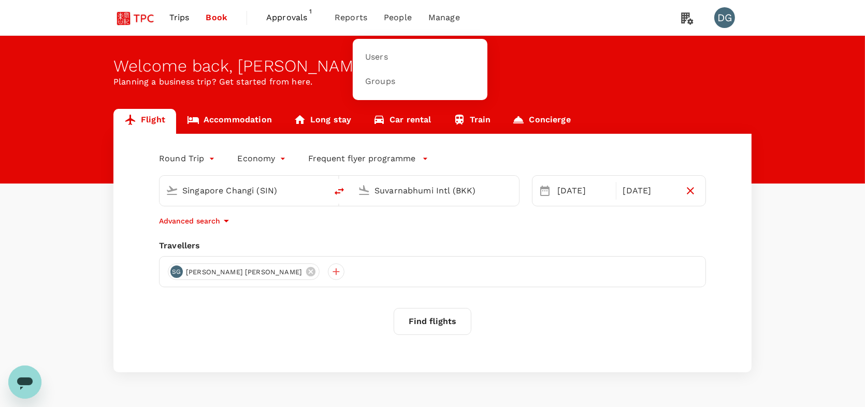
click at [406, 19] on span "People" at bounding box center [398, 17] width 28 height 12
click at [384, 59] on span "Users" at bounding box center [376, 57] width 23 height 12
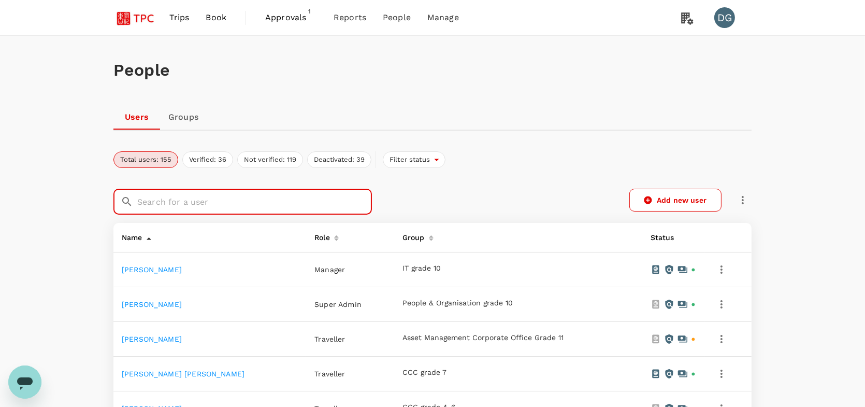
click at [281, 202] on input "text" at bounding box center [254, 202] width 235 height 26
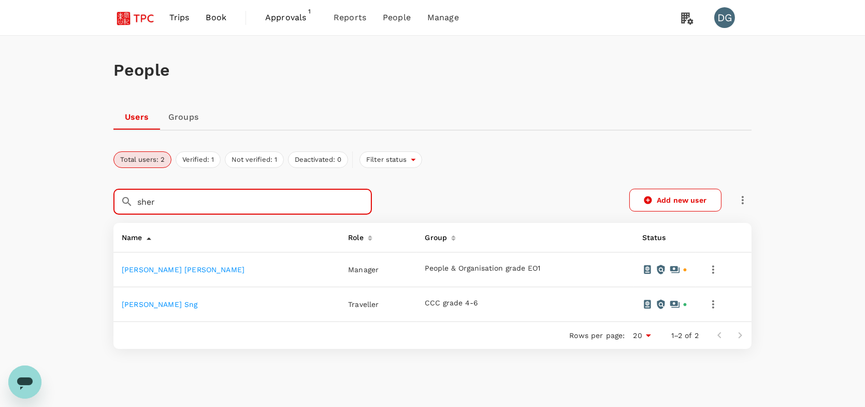
type input "sher"
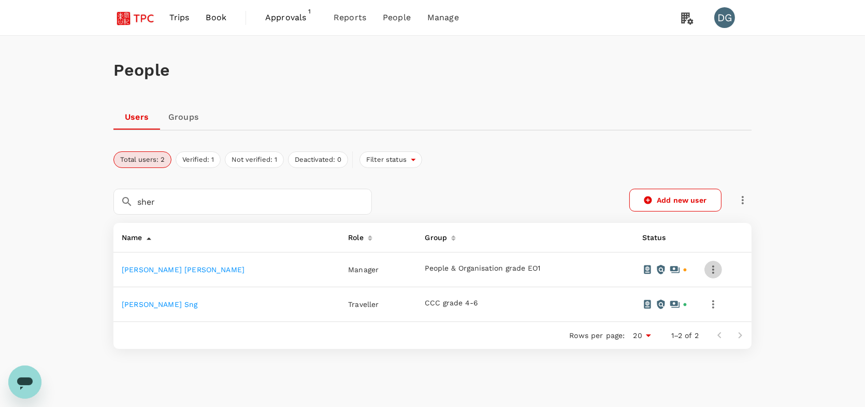
click at [707, 271] on icon "button" at bounding box center [713, 269] width 12 height 12
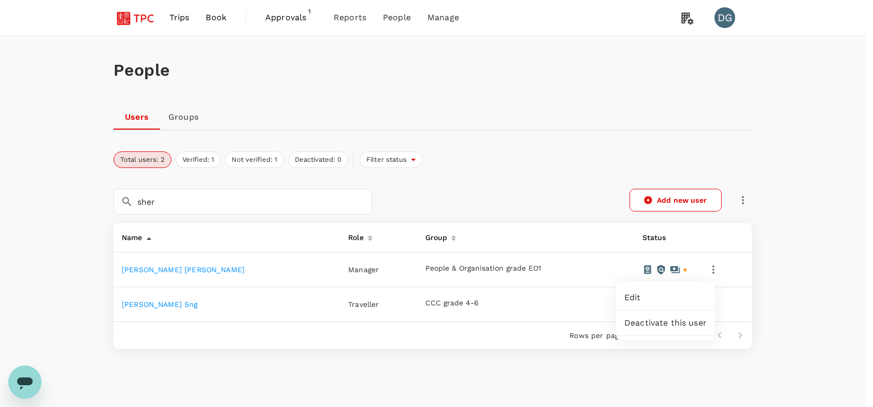
click at [677, 296] on span "Edit" at bounding box center [665, 297] width 82 height 12
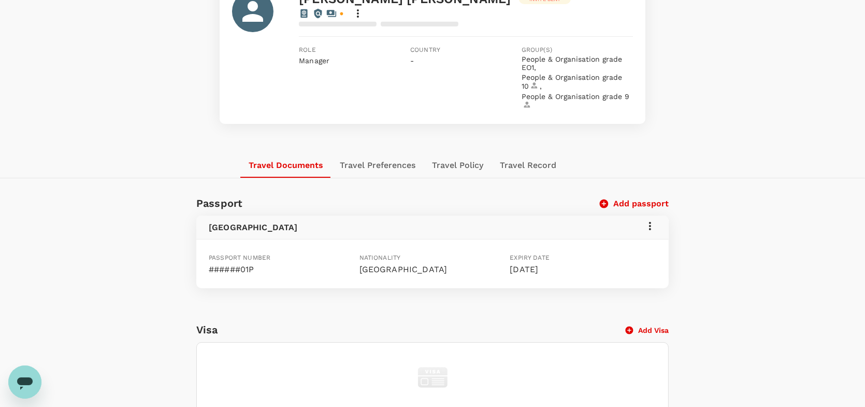
scroll to position [155, 0]
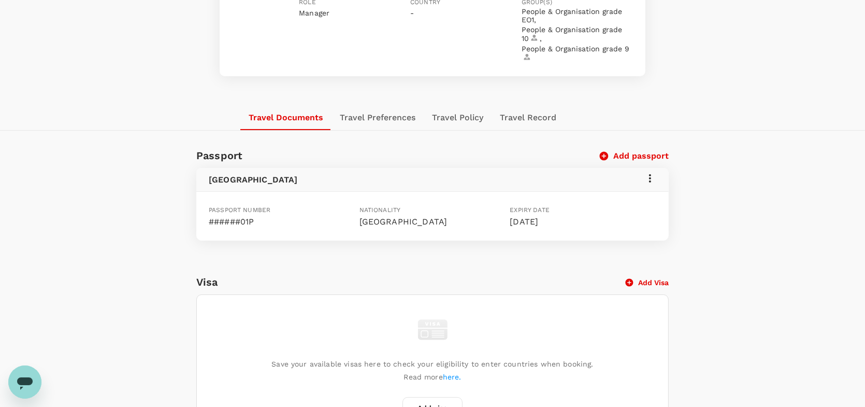
click at [648, 172] on icon at bounding box center [650, 178] width 12 height 12
click at [636, 191] on span "Edit" at bounding box center [635, 190] width 27 height 12
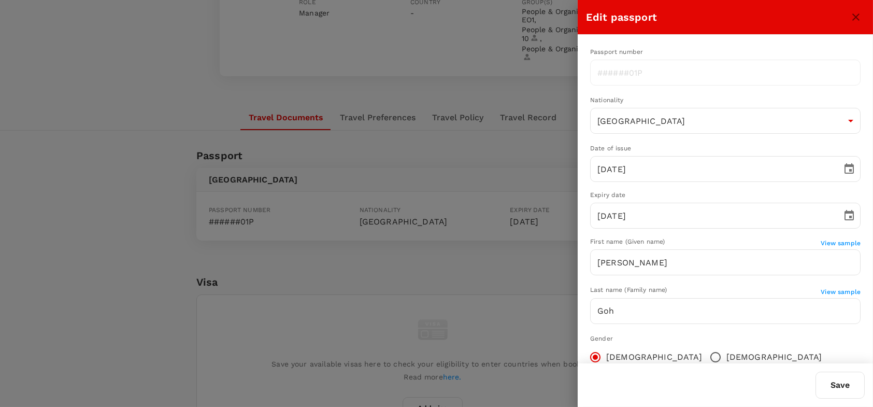
click at [401, 257] on div at bounding box center [436, 203] width 873 height 407
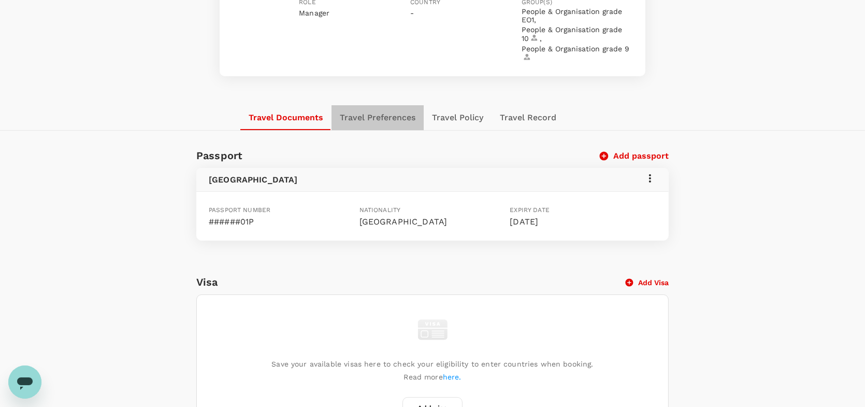
click at [378, 105] on button "Travel Preferences" at bounding box center [378, 117] width 92 height 25
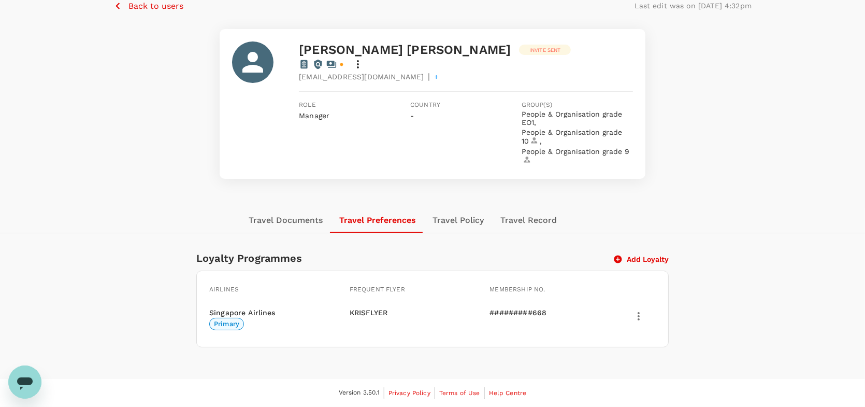
scroll to position [52, 0]
click at [643, 311] on icon "button" at bounding box center [639, 317] width 12 height 12
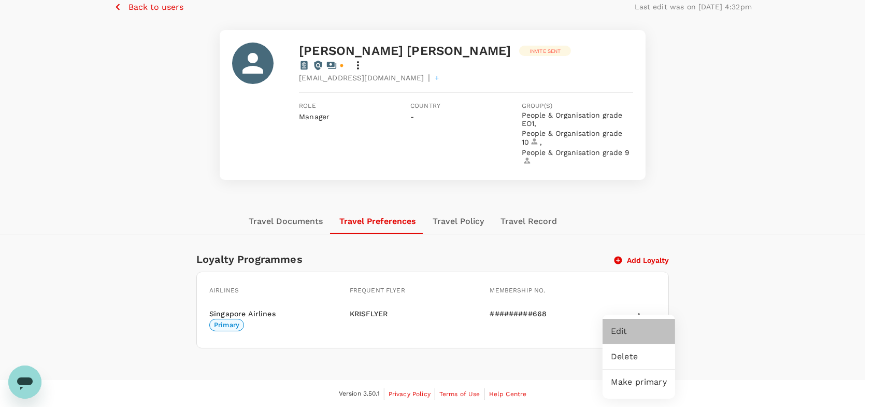
click at [630, 332] on span "Edit" at bounding box center [639, 331] width 56 height 12
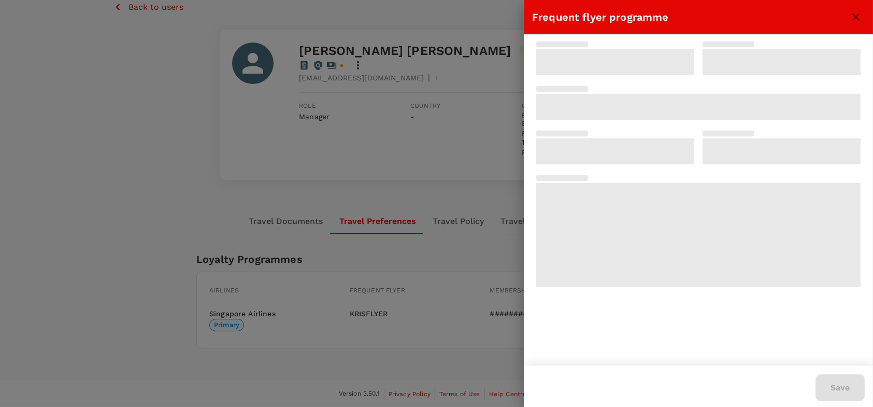
type input "Singapore Airlines PPS Club/ KrisFlyer"
type input "SQ8131068668"
type input "8"
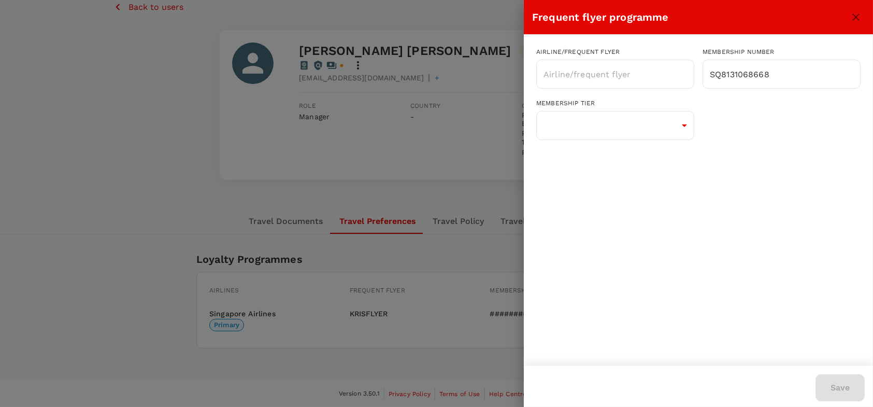
type input "Singapore Airlines PPS Club/ KrisFlyer"
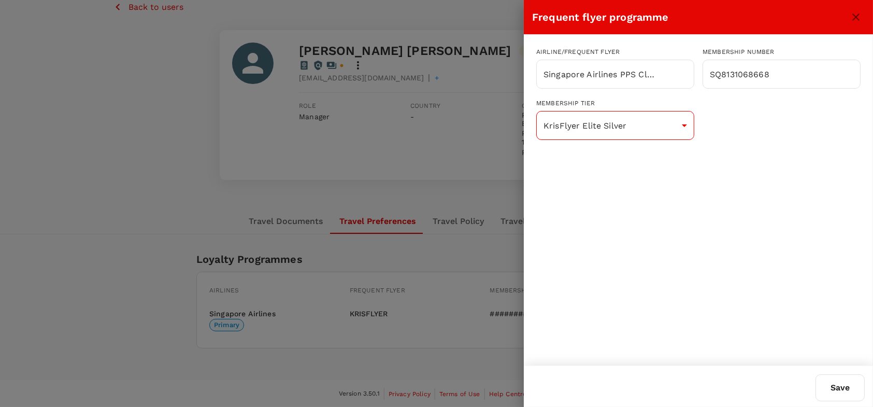
click at [650, 132] on body "Trips Book Approvals 1 Reports People Manage DG Back to users Last edit was on …" at bounding box center [436, 178] width 873 height 460
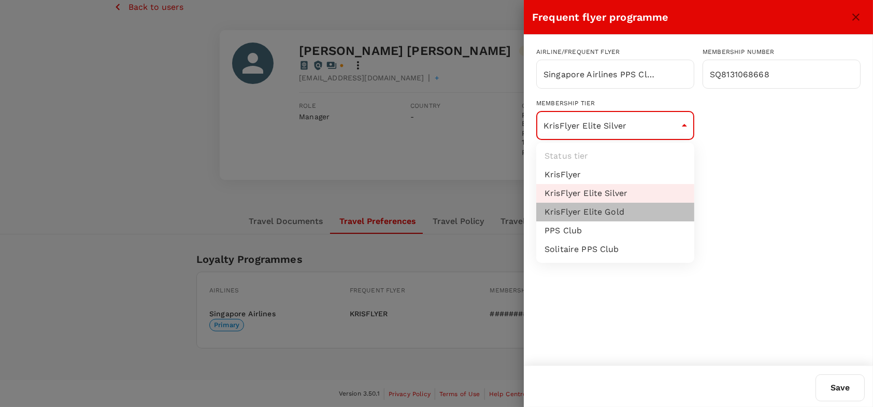
click at [626, 211] on li "KrisFlyer Elite Gold" at bounding box center [615, 212] width 158 height 19
type input "16"
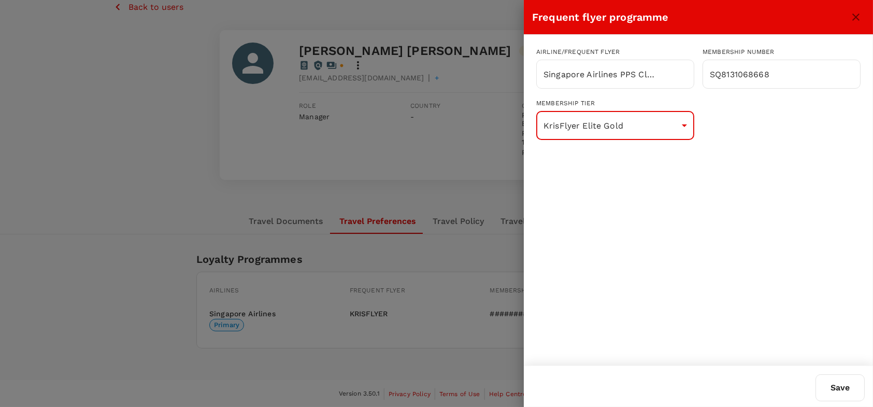
click at [840, 386] on button "Save" at bounding box center [840, 387] width 49 height 27
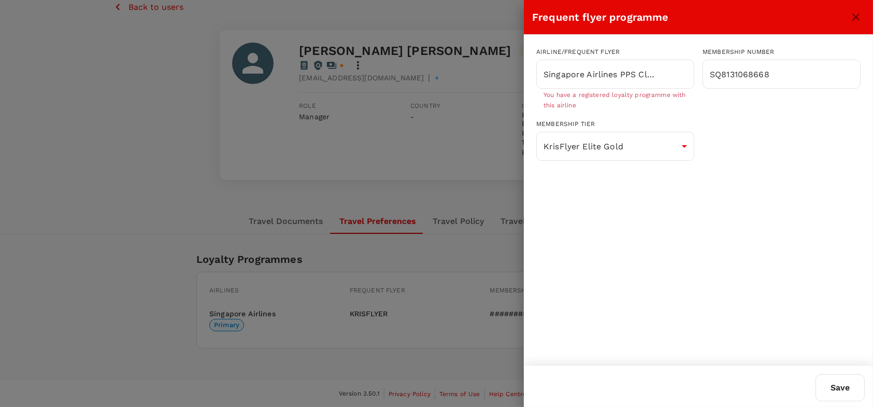
click at [480, 349] on div at bounding box center [436, 203] width 873 height 407
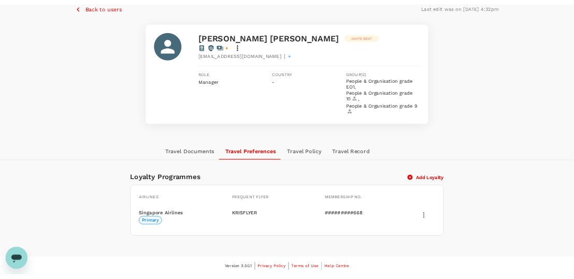
scroll to position [0, 0]
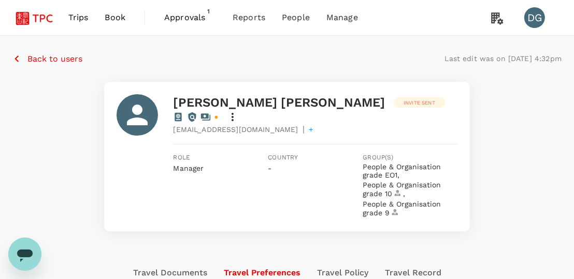
click at [81, 176] on div "Sherin Woan Pyng Goh Invite sent sheringoh@tsaopaochee.com | + Role Manager Cou…" at bounding box center [286, 157] width 549 height 150
click at [91, 161] on div "Sherin Woan Pyng Goh Invite sent sheringoh@tsaopaochee.com | + Role Manager Cou…" at bounding box center [286, 157] width 549 height 150
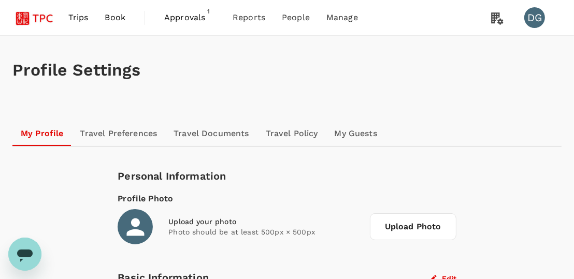
drag, startPoint x: 345, startPoint y: 53, endPoint x: 335, endPoint y: 51, distance: 9.6
click at [345, 53] on div "Profile Settings" at bounding box center [286, 70] width 549 height 69
